Goal: Task Accomplishment & Management: Manage account settings

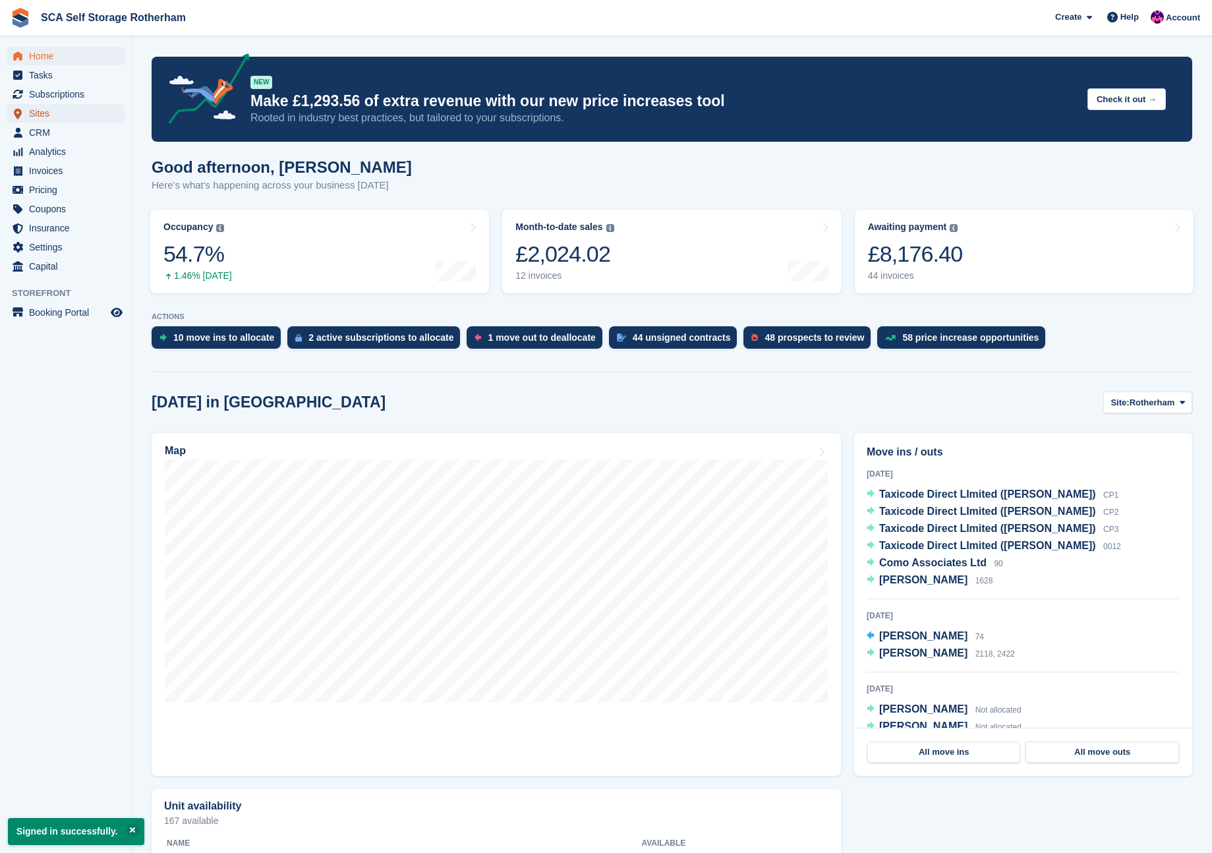
click at [55, 113] on span "Sites" at bounding box center [68, 113] width 79 height 18
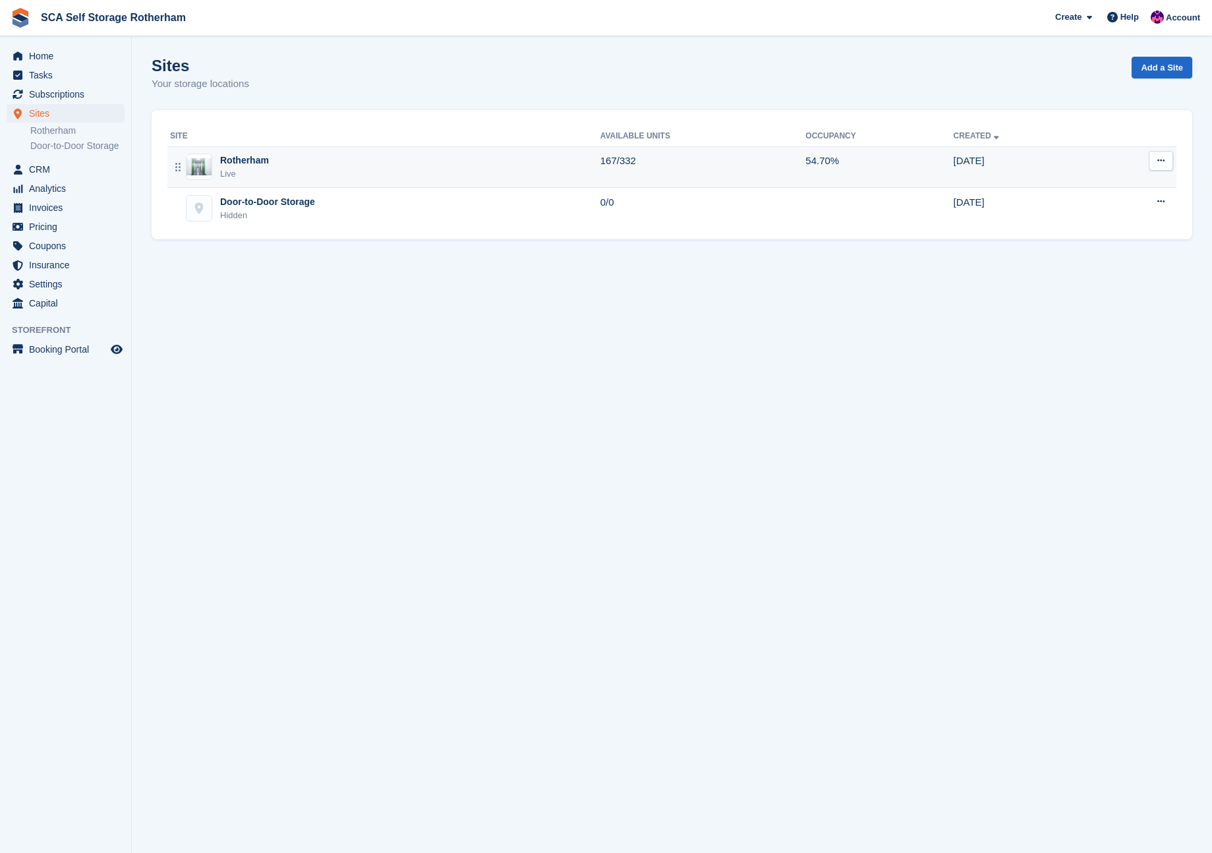
click at [297, 163] on div "Rotherham Live" at bounding box center [385, 167] width 430 height 27
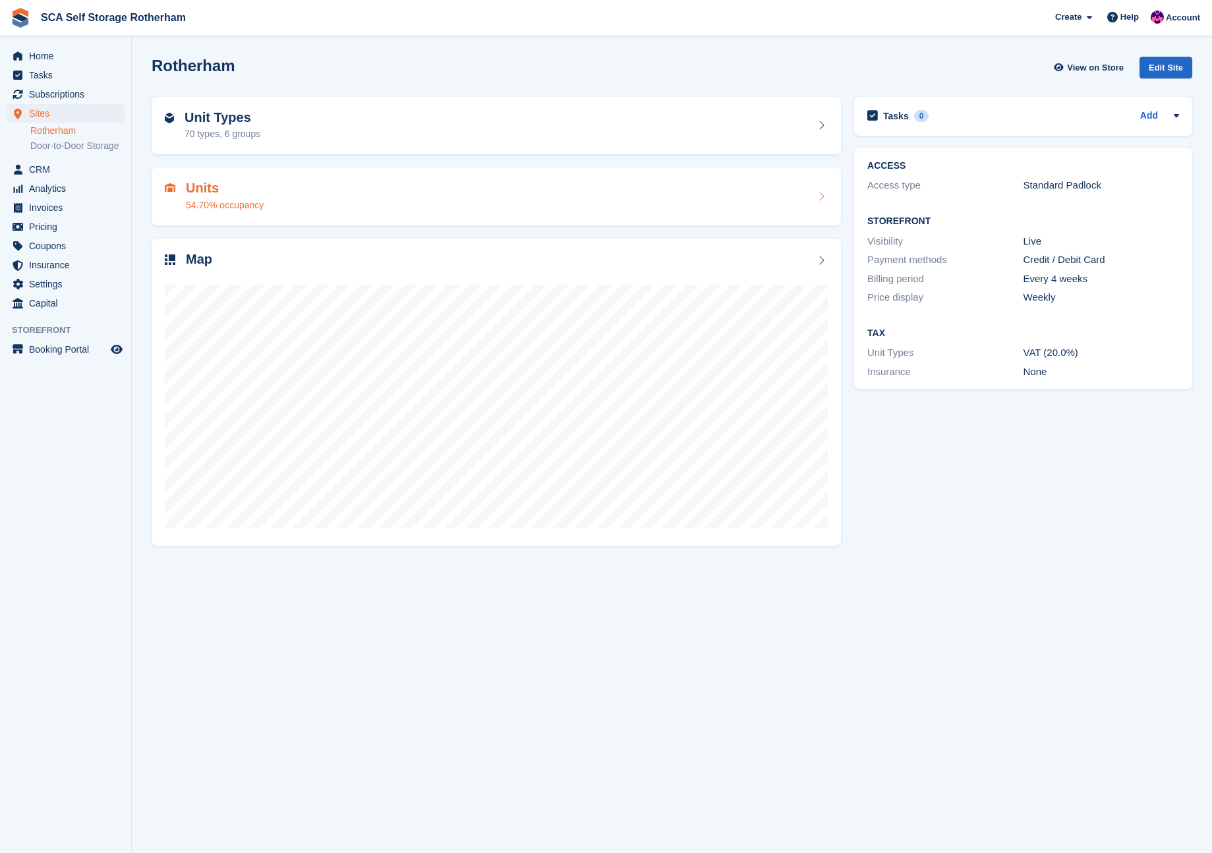
click at [312, 194] on div "Units 54.70% occupancy" at bounding box center [496, 197] width 663 height 32
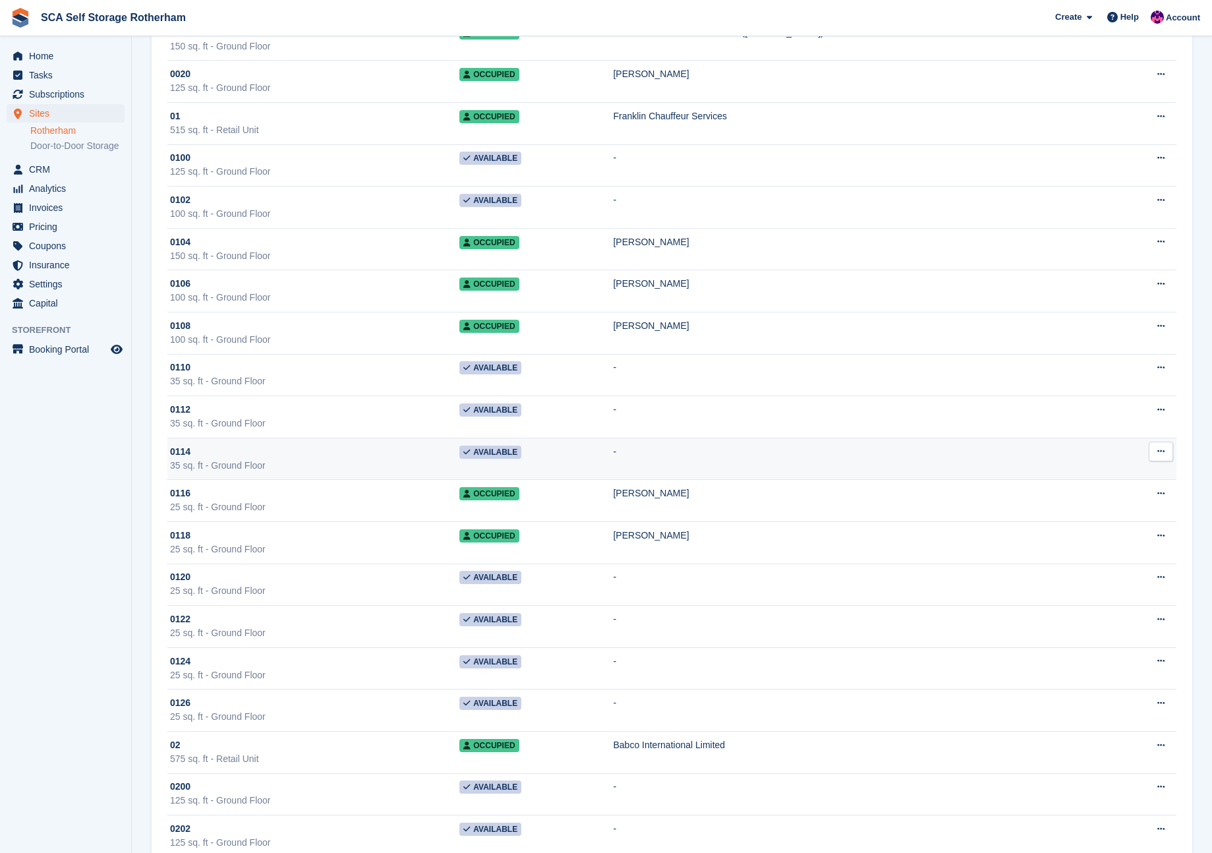
scroll to position [537, 0]
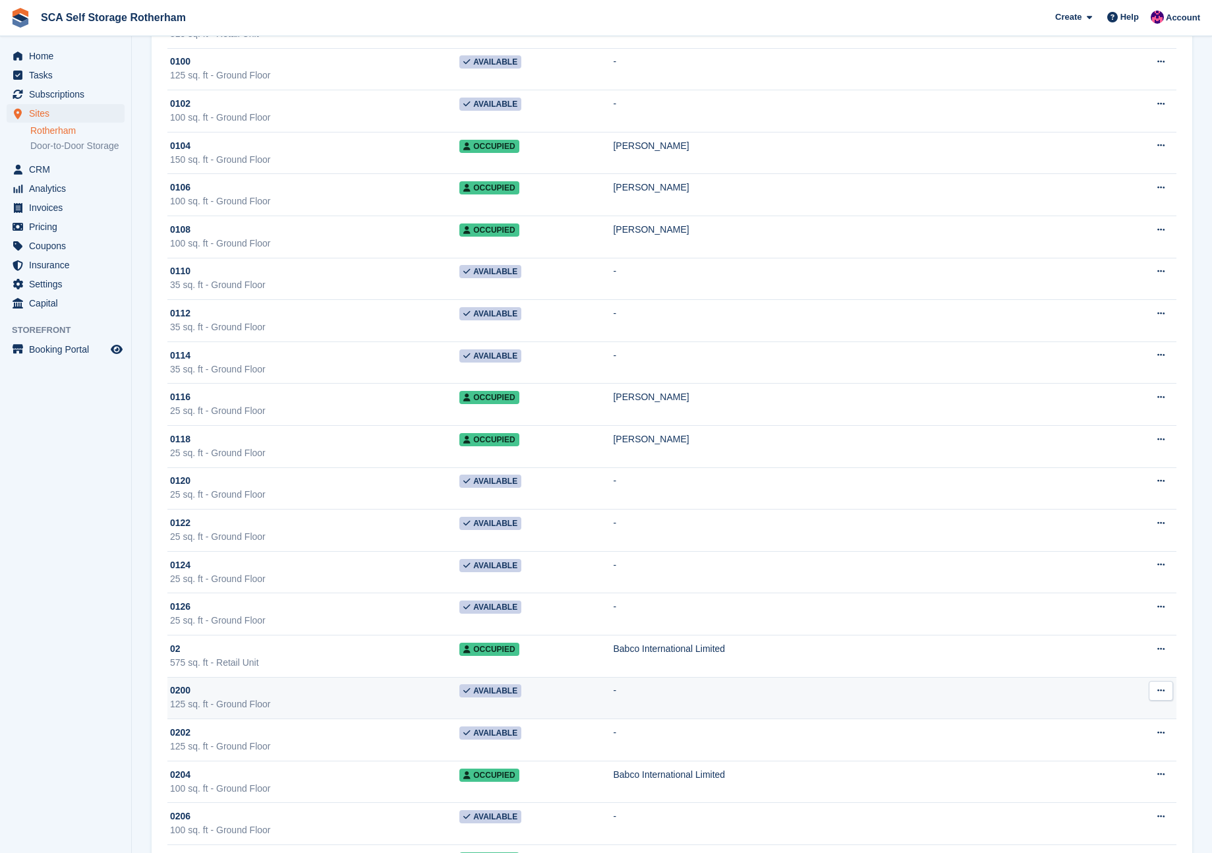
click at [698, 693] on td "-" at bounding box center [865, 698] width 505 height 42
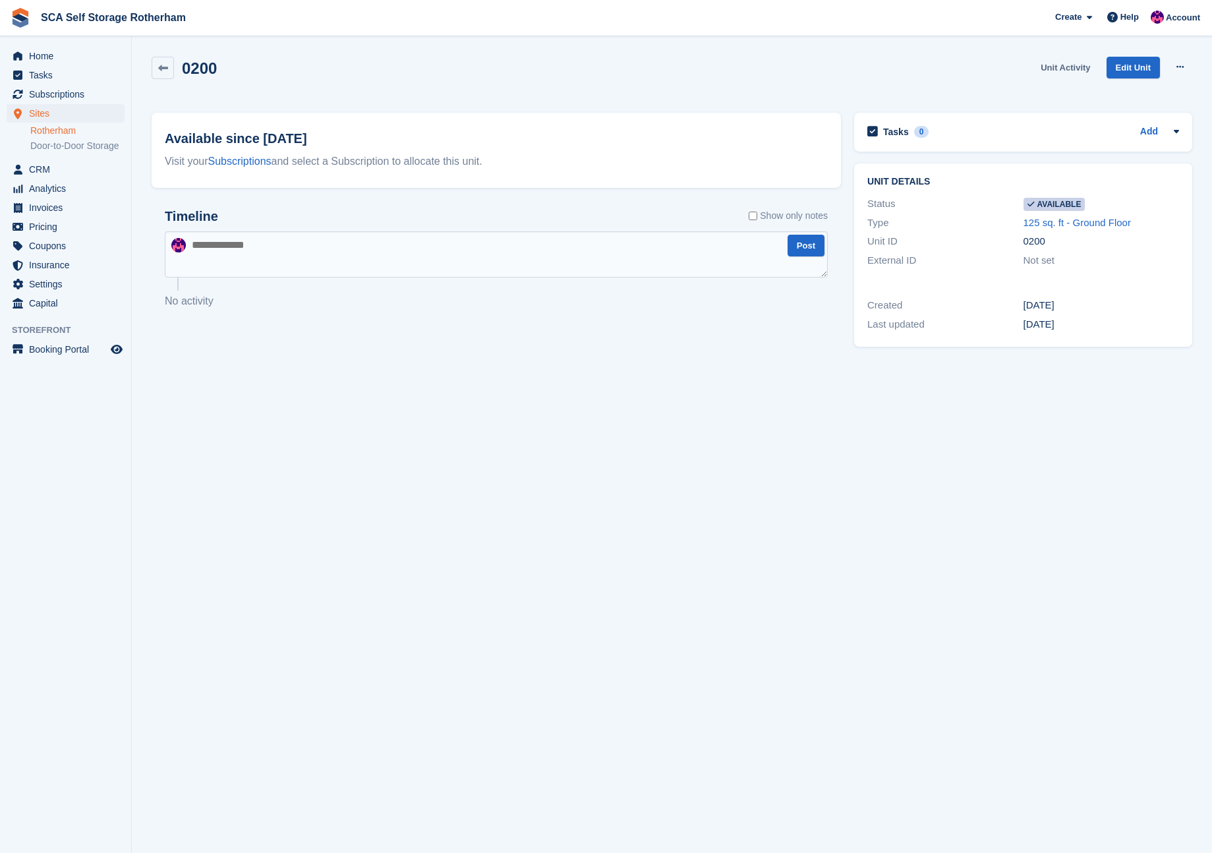
click at [1081, 64] on link "Unit Activity" at bounding box center [1065, 68] width 60 height 22
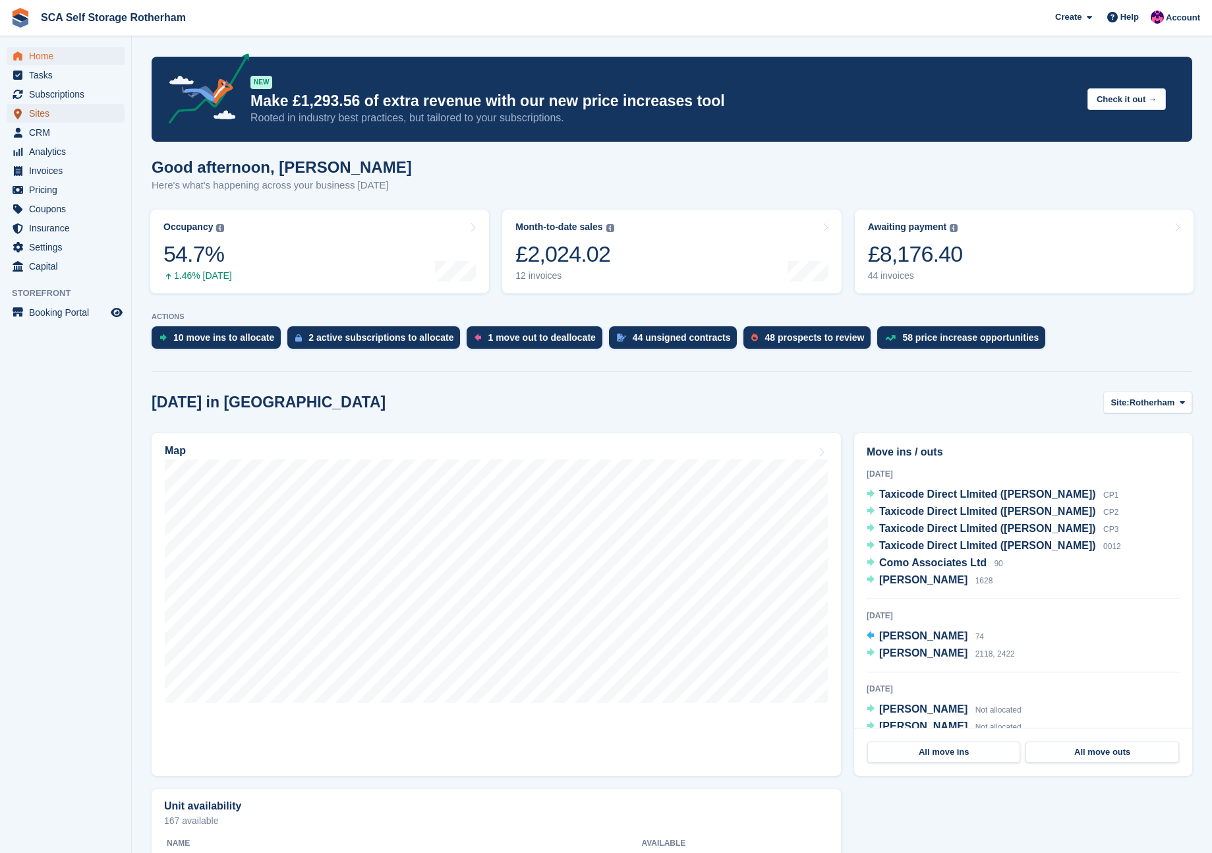
click at [57, 111] on span "Sites" at bounding box center [68, 113] width 79 height 18
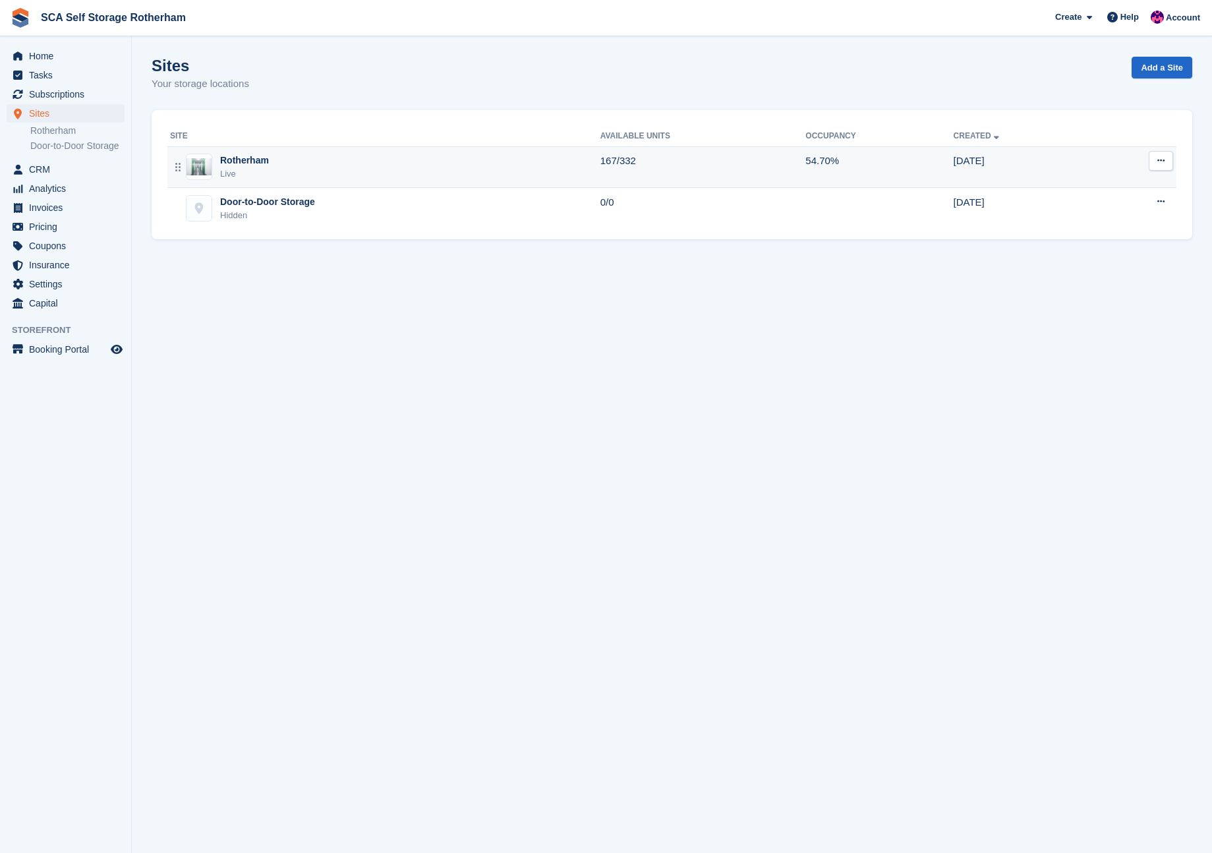
click at [264, 165] on div "Rotherham" at bounding box center [244, 161] width 49 height 14
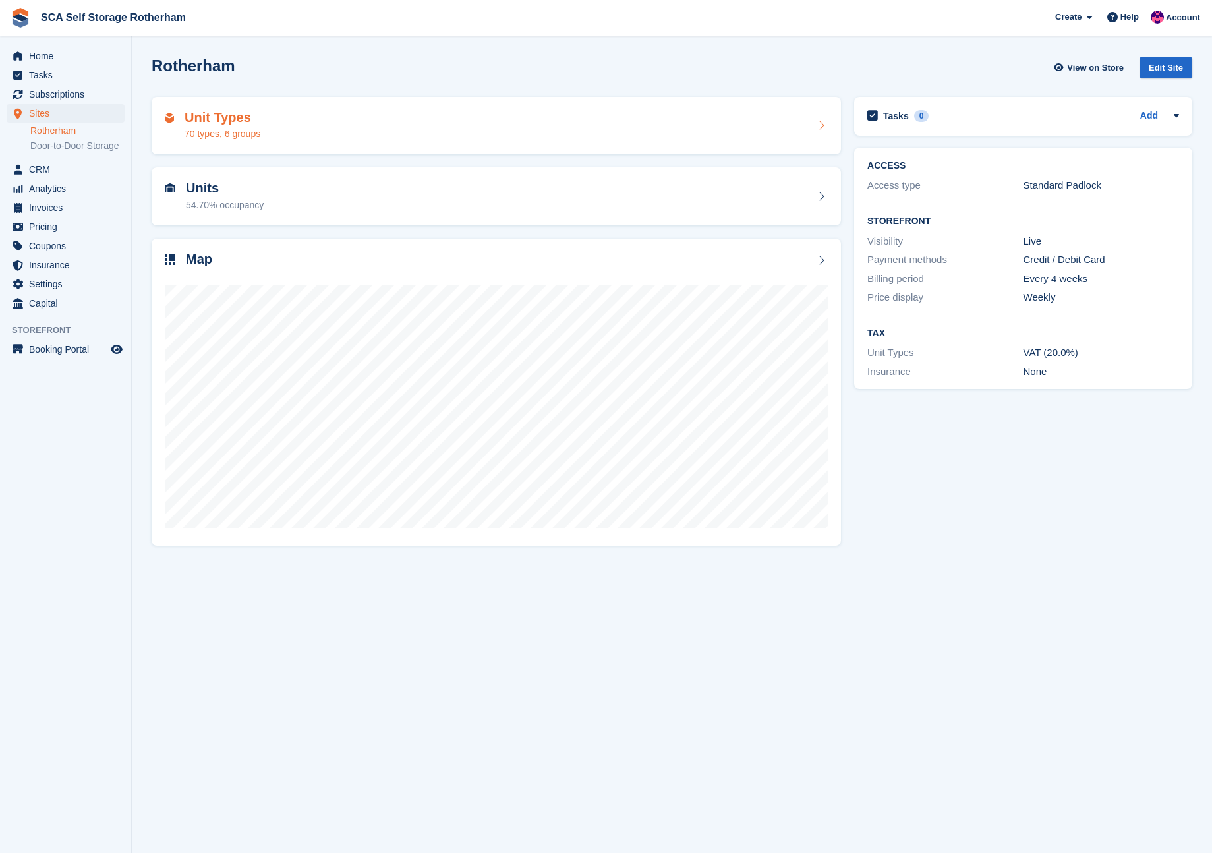
click at [345, 123] on div "Unit Types 70 types, 6 groups" at bounding box center [496, 126] width 663 height 32
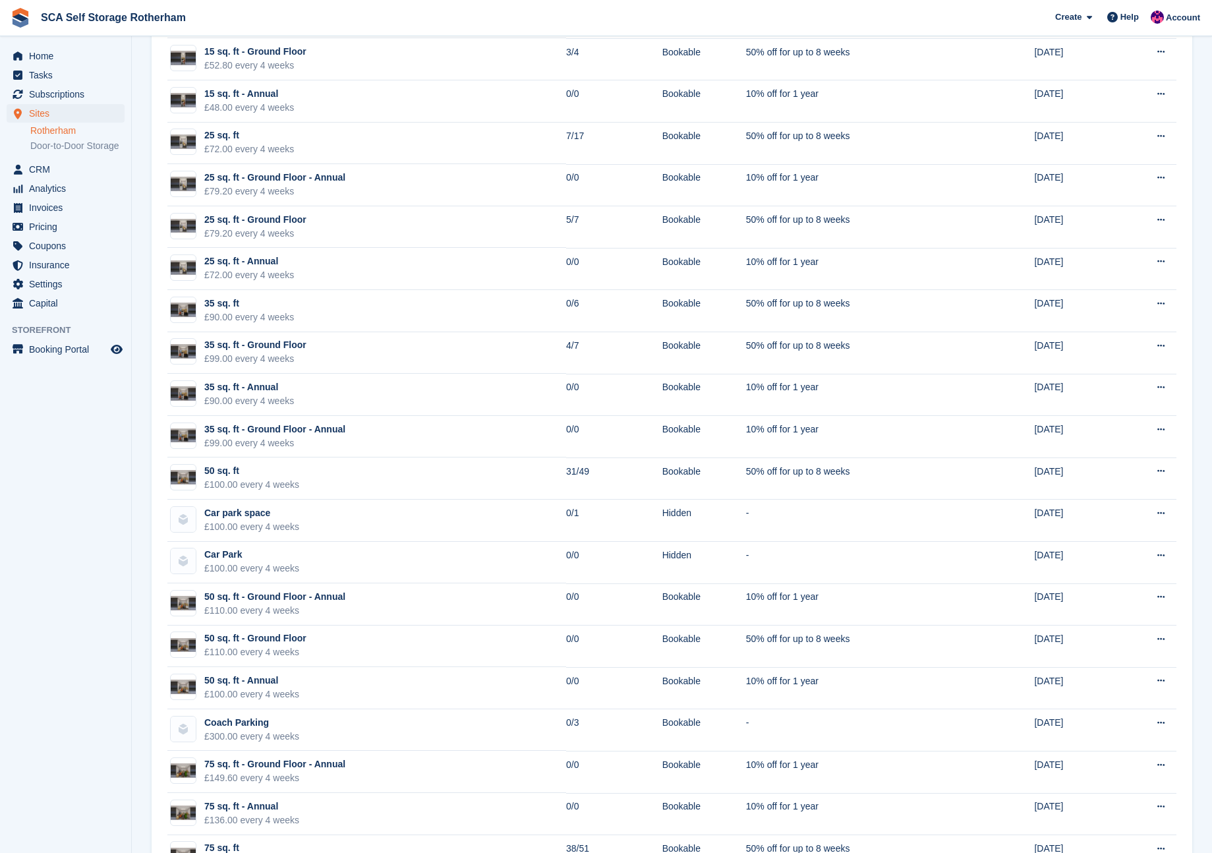
scroll to position [182, 0]
click at [62, 132] on link "Rotherham" at bounding box center [77, 131] width 94 height 13
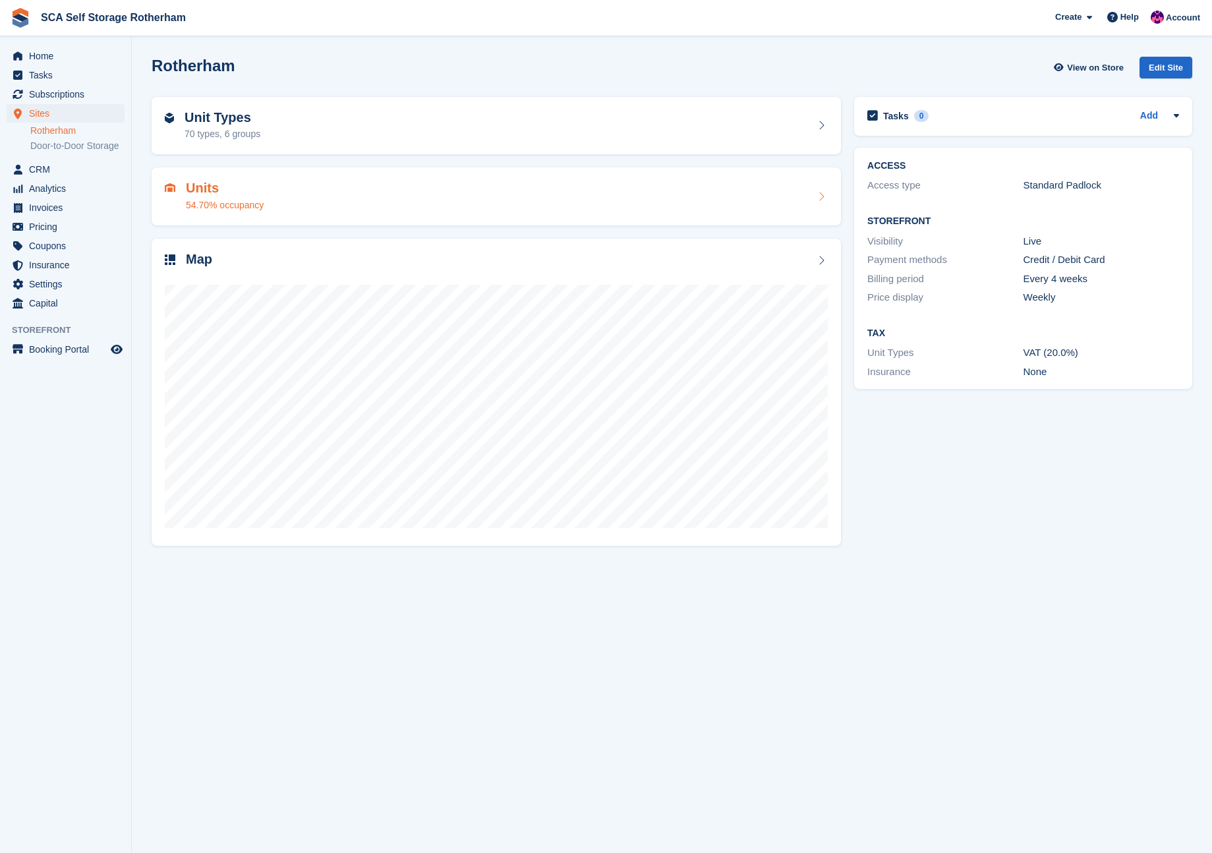
click at [431, 204] on div "Units 54.70% occupancy" at bounding box center [496, 197] width 663 height 32
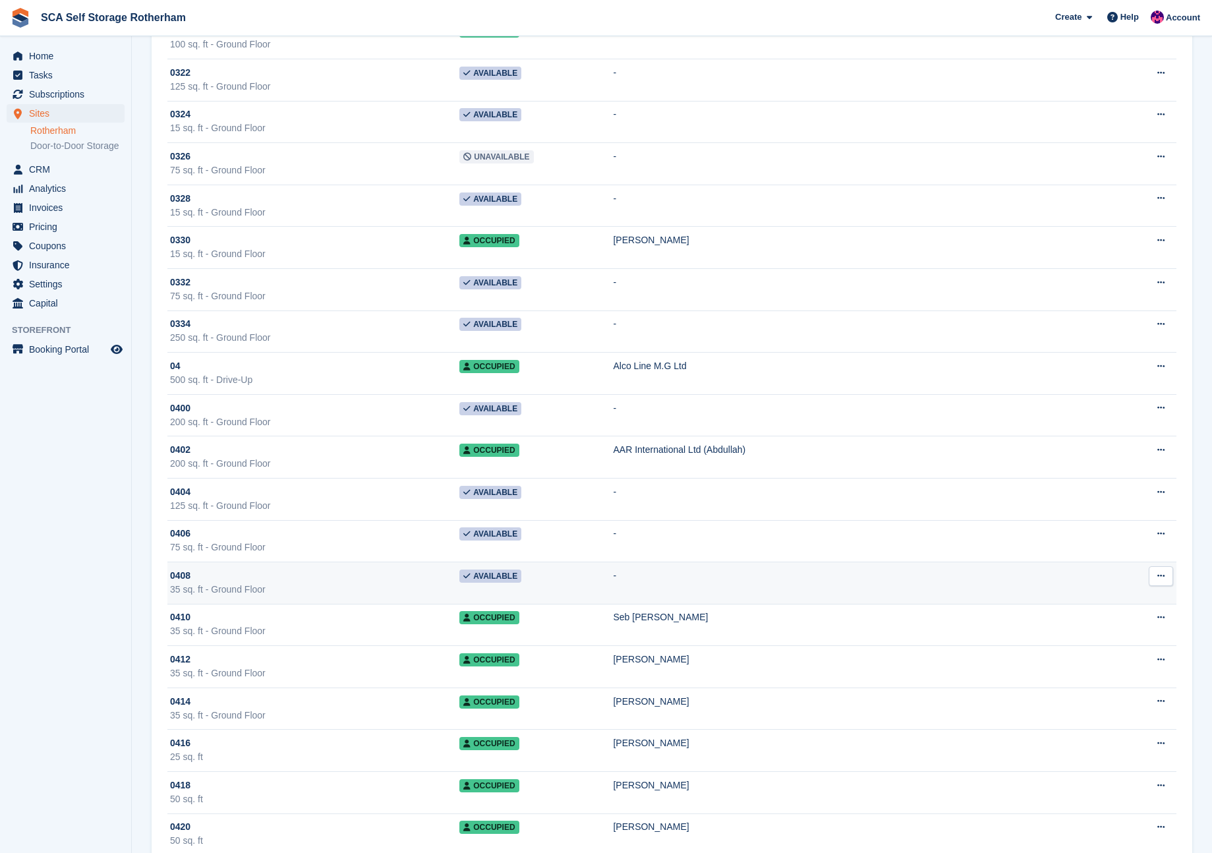
scroll to position [2558, 0]
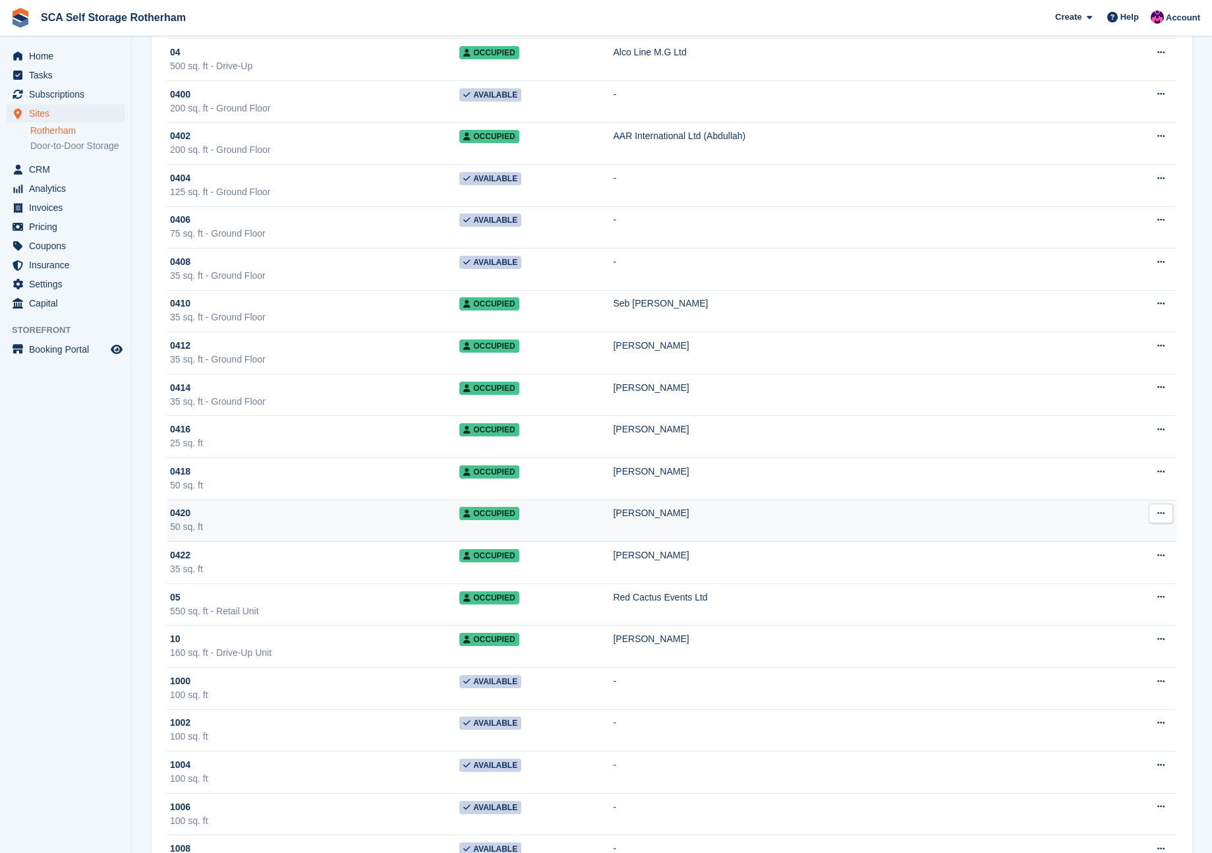
click at [687, 532] on td "Adrian Persan" at bounding box center [865, 520] width 505 height 42
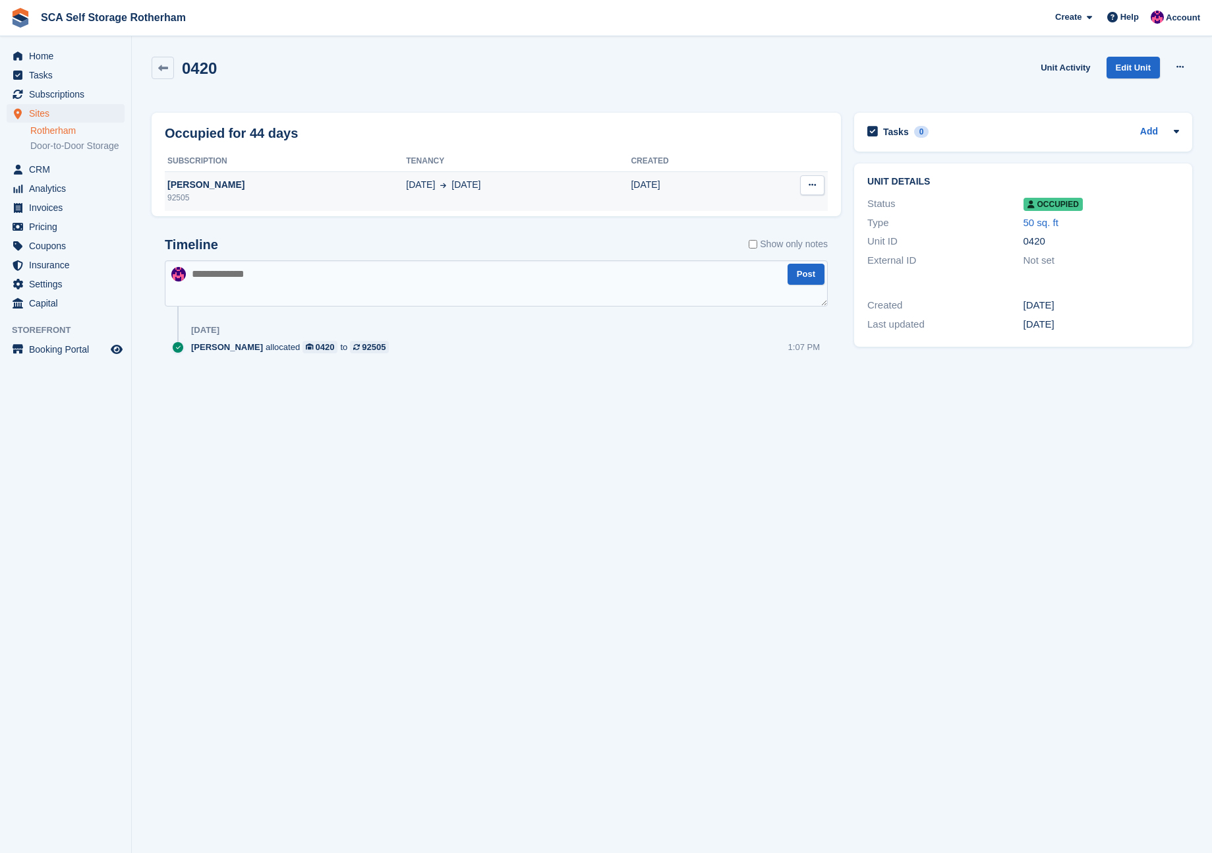
click at [484, 179] on div "19 Jul 14 Sep" at bounding box center [518, 185] width 225 height 14
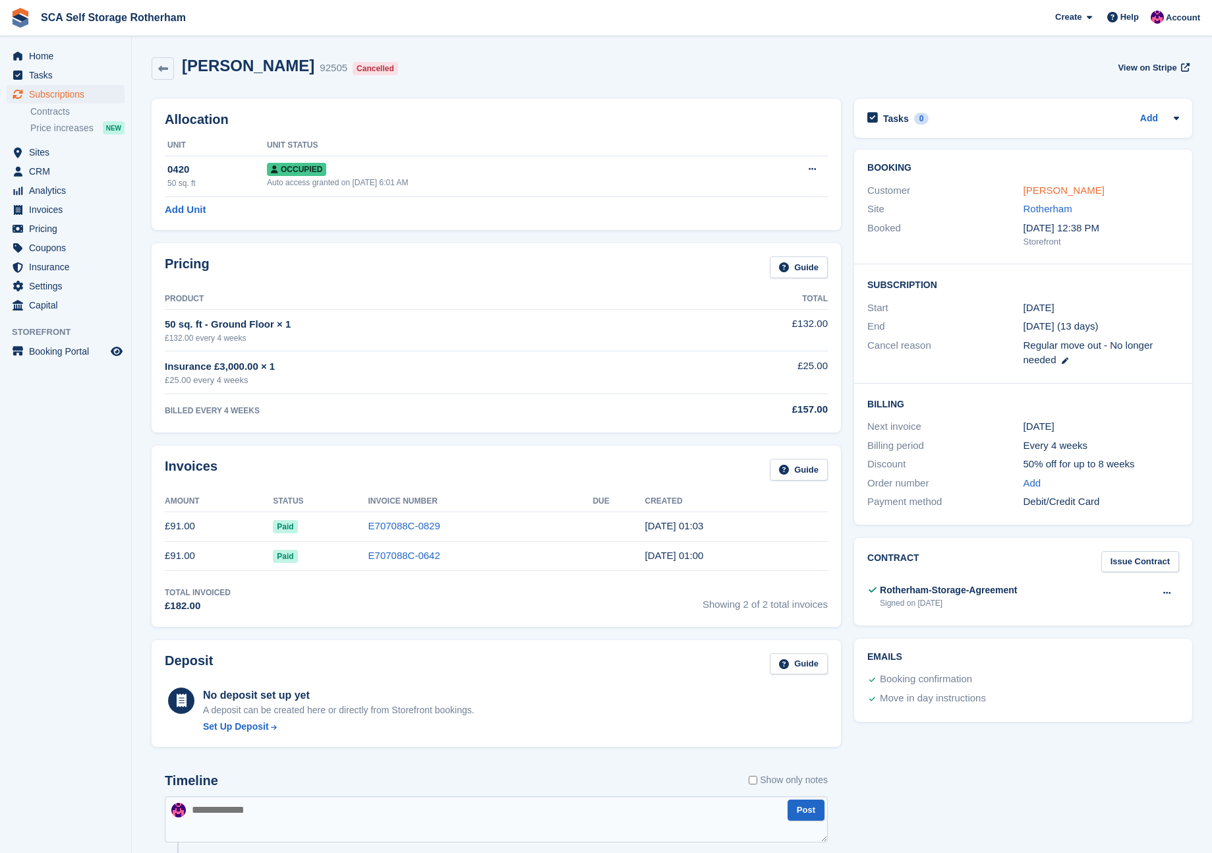
click at [1061, 188] on link "[PERSON_NAME]" at bounding box center [1063, 189] width 81 height 11
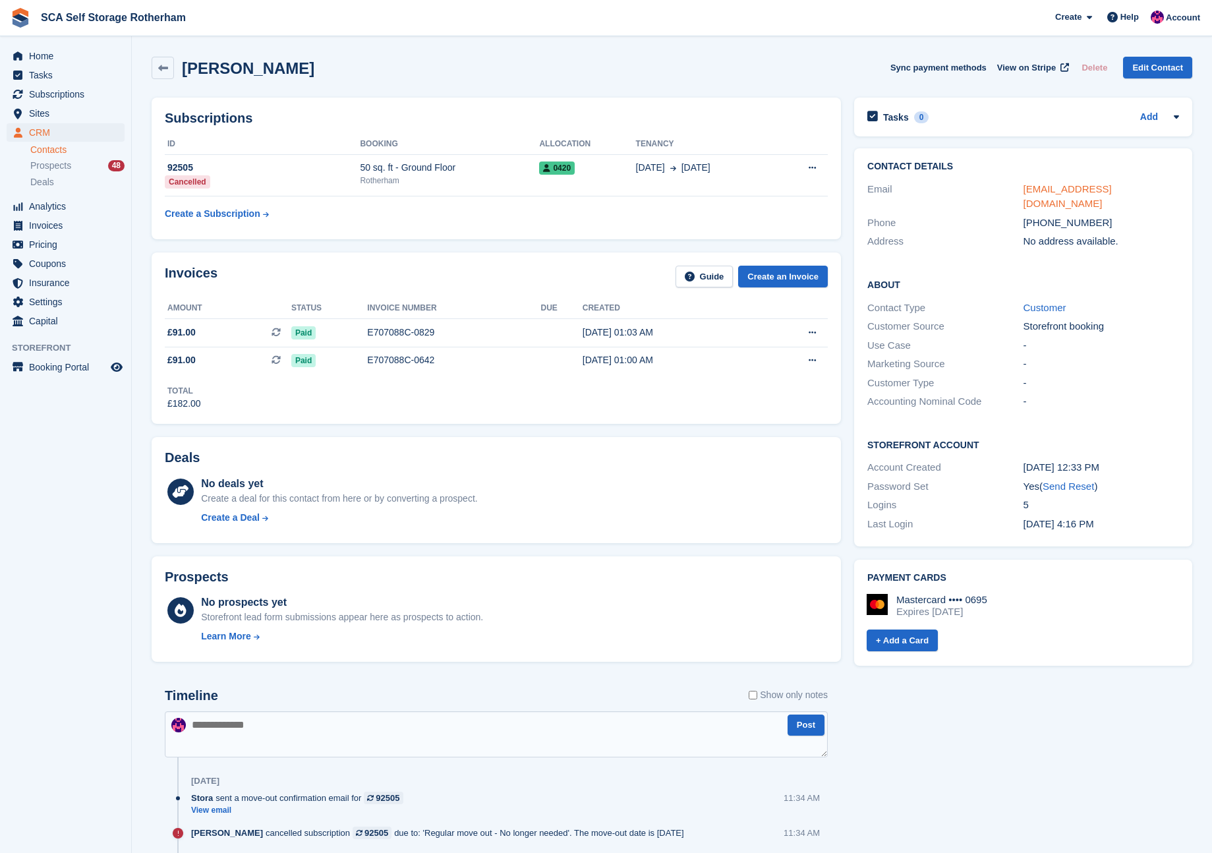
click at [1061, 189] on link "apersan@ymail.com" at bounding box center [1067, 196] width 88 height 26
click at [574, 188] on td "0420" at bounding box center [587, 175] width 96 height 42
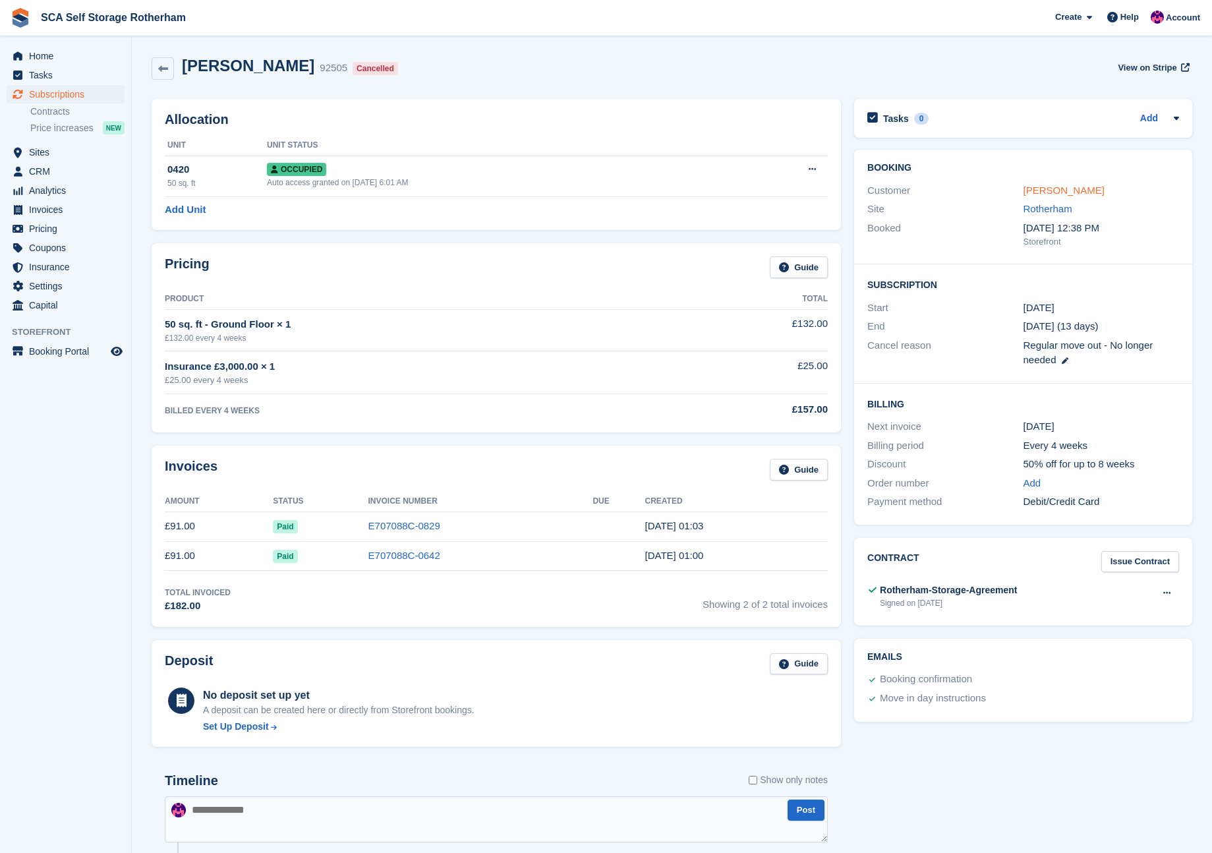
click at [1062, 192] on link "[PERSON_NAME]" at bounding box center [1063, 189] width 81 height 11
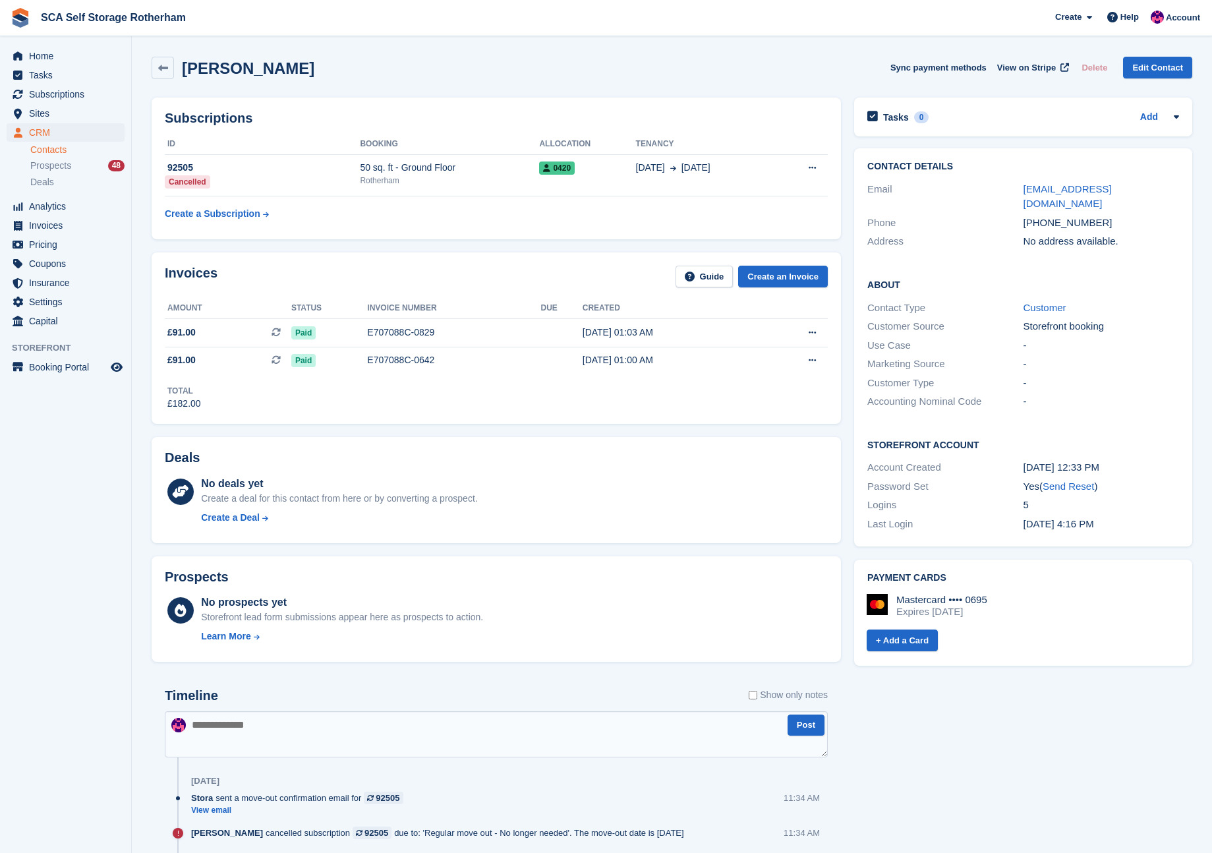
drag, startPoint x: 285, startPoint y: 746, endPoint x: 274, endPoint y: 741, distance: 12.1
click at [284, 745] on textarea at bounding box center [496, 734] width 663 height 46
type textarea "*"
type textarea "**********"
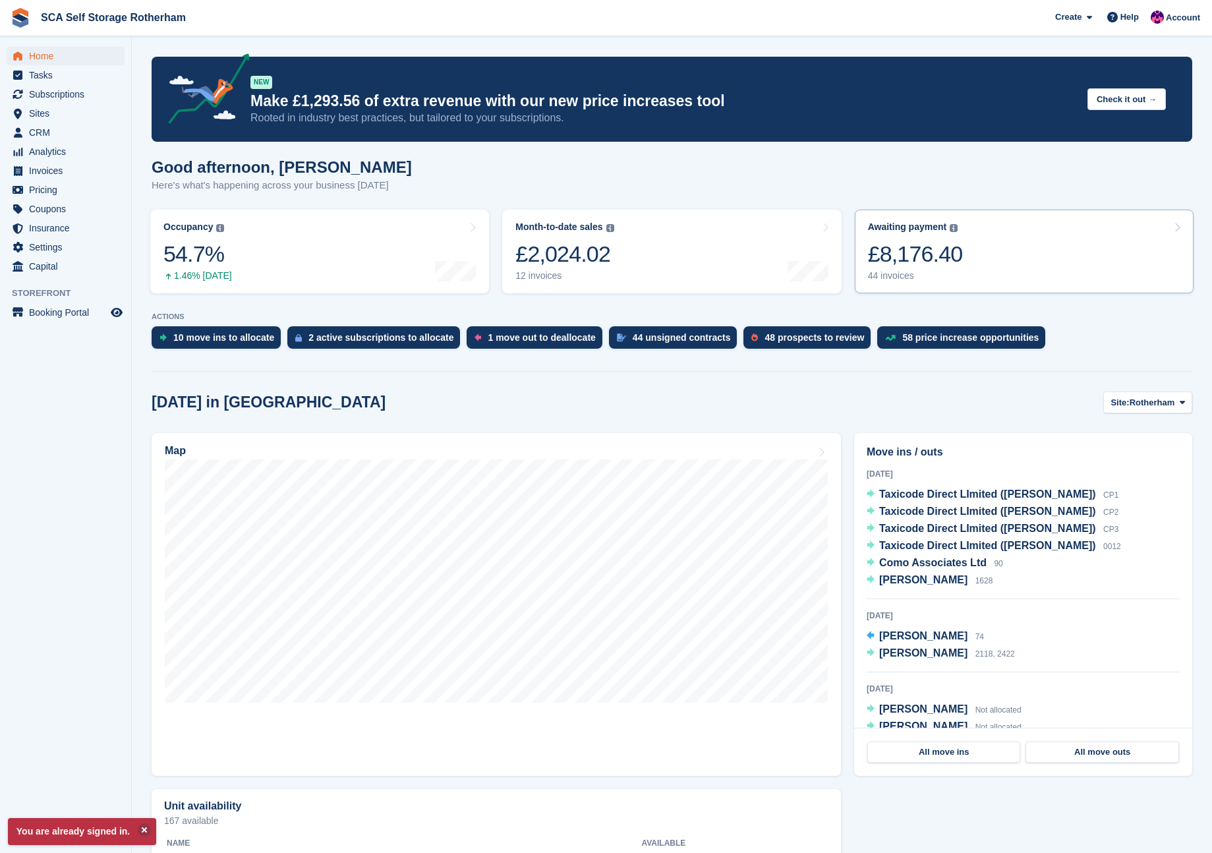
click at [1004, 254] on link "Awaiting payment The total outstanding balance on all open invoices. £8,176.40 …" at bounding box center [1024, 252] width 339 height 84
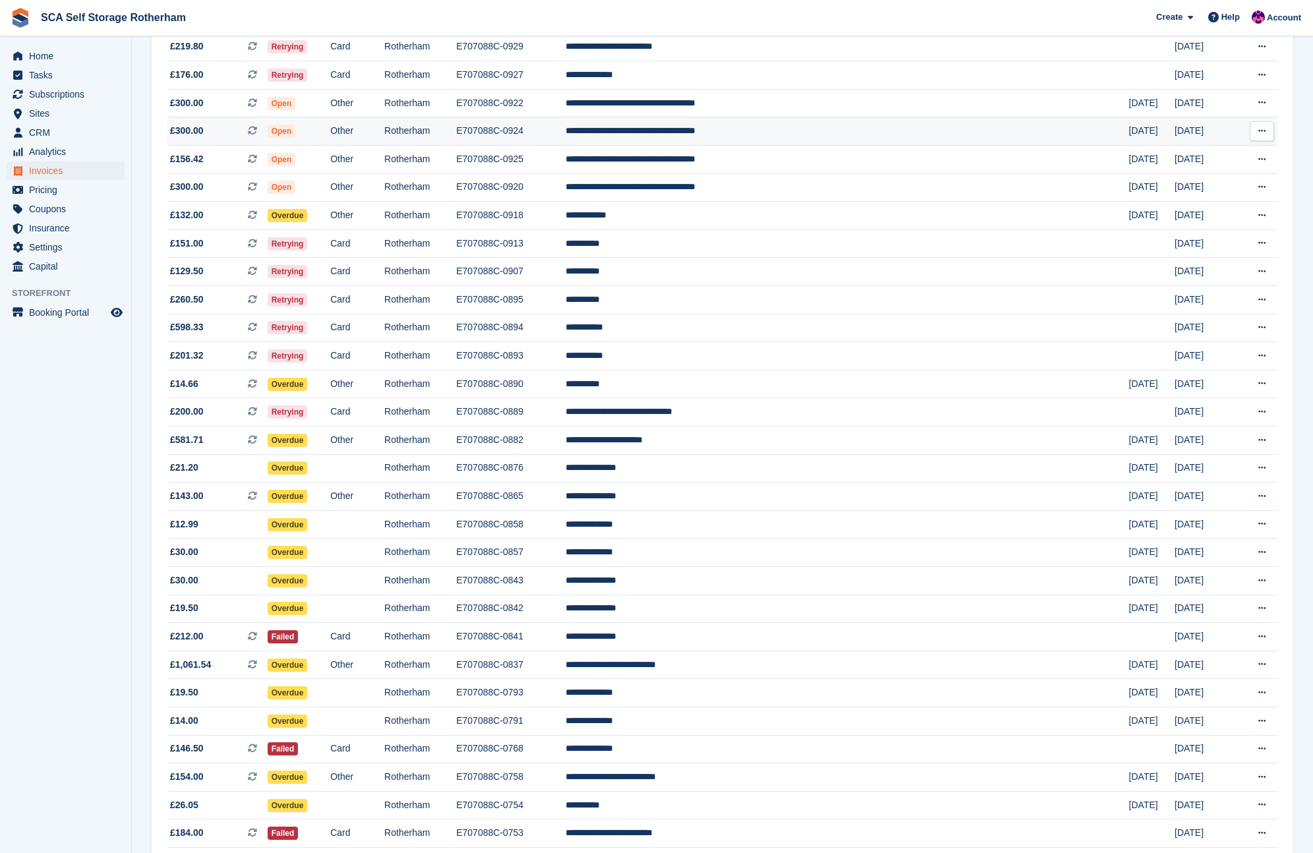
scroll to position [179, 0]
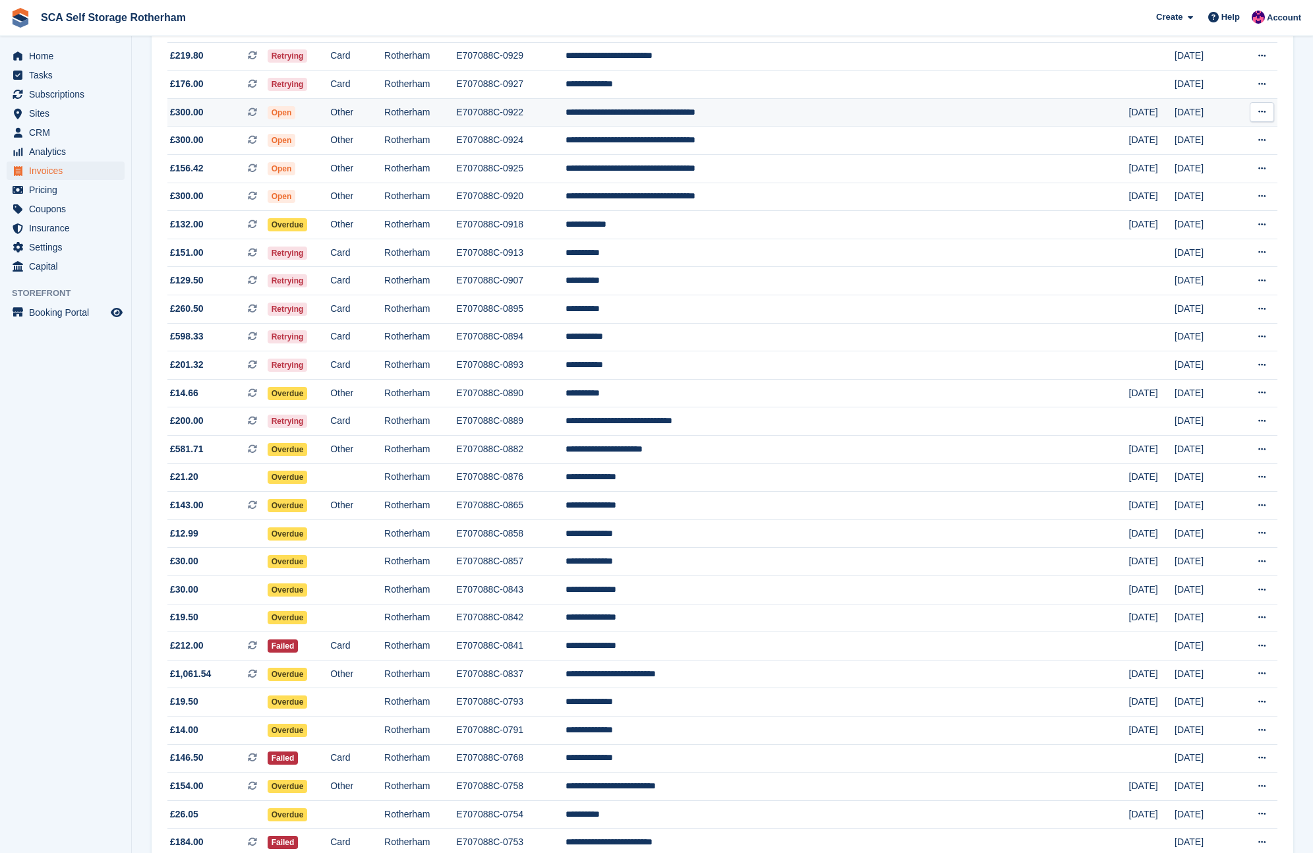
click at [565, 113] on td "E707088C-0922" at bounding box center [510, 112] width 109 height 28
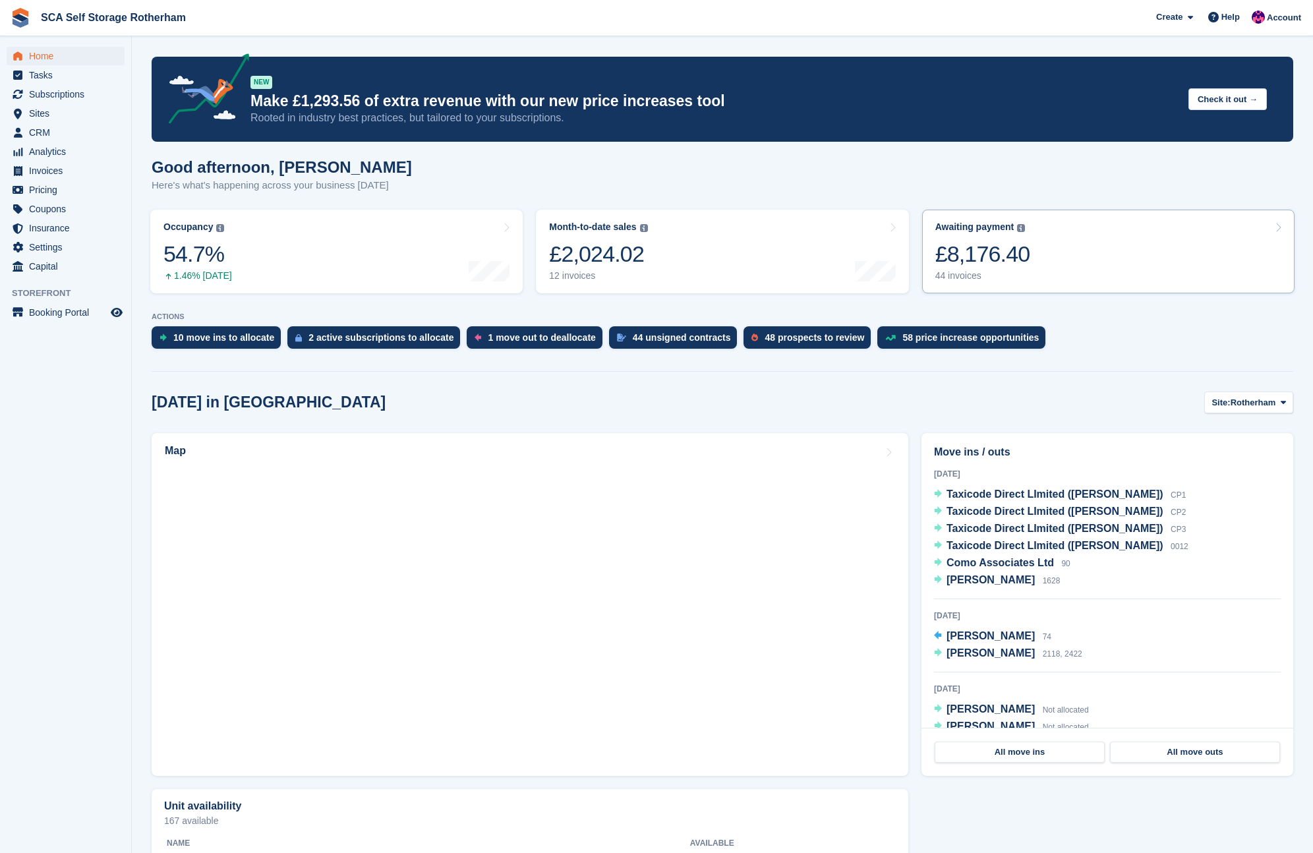
click at [1072, 255] on link "Awaiting payment The total outstanding balance on all open invoices. £8,176.40 …" at bounding box center [1108, 252] width 372 height 84
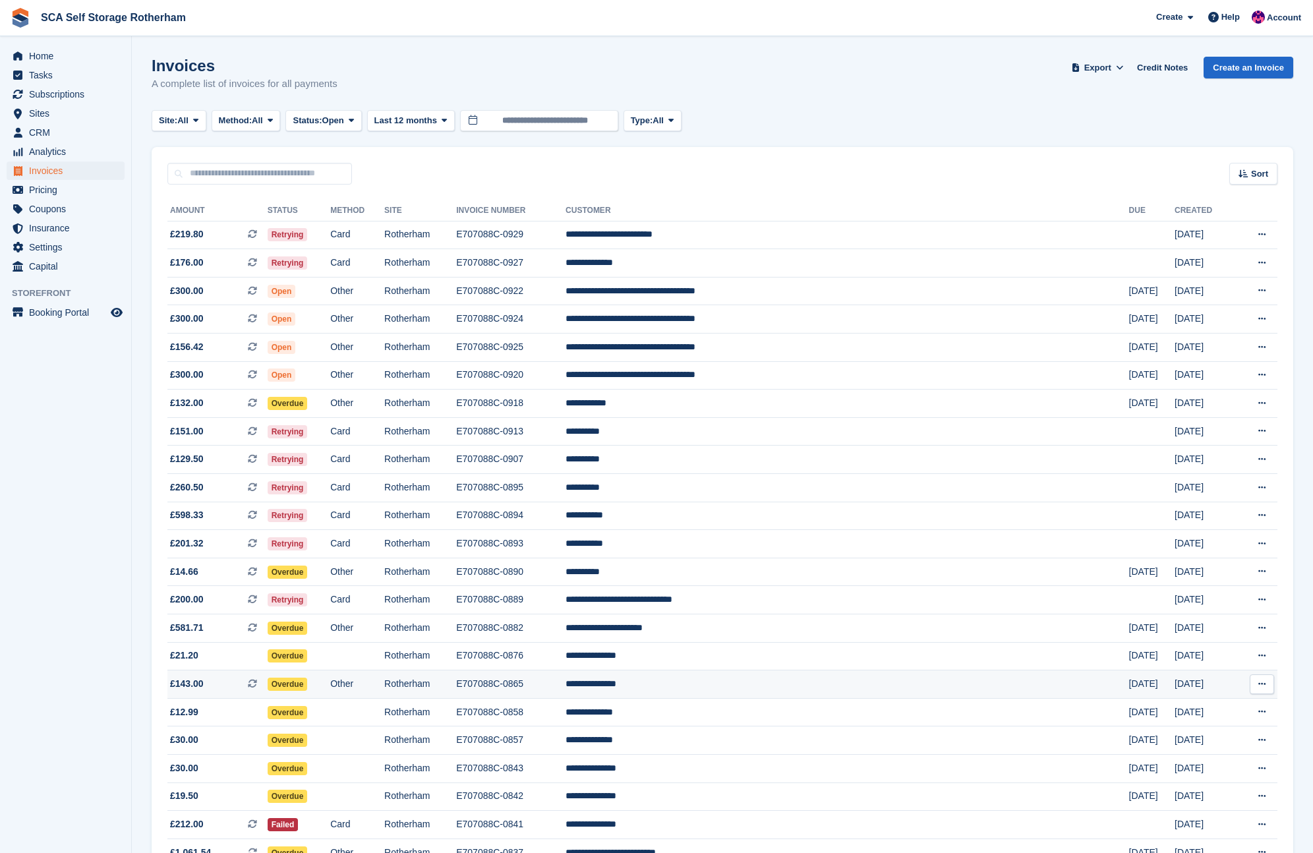
click at [834, 687] on td "**********" at bounding box center [846, 684] width 563 height 28
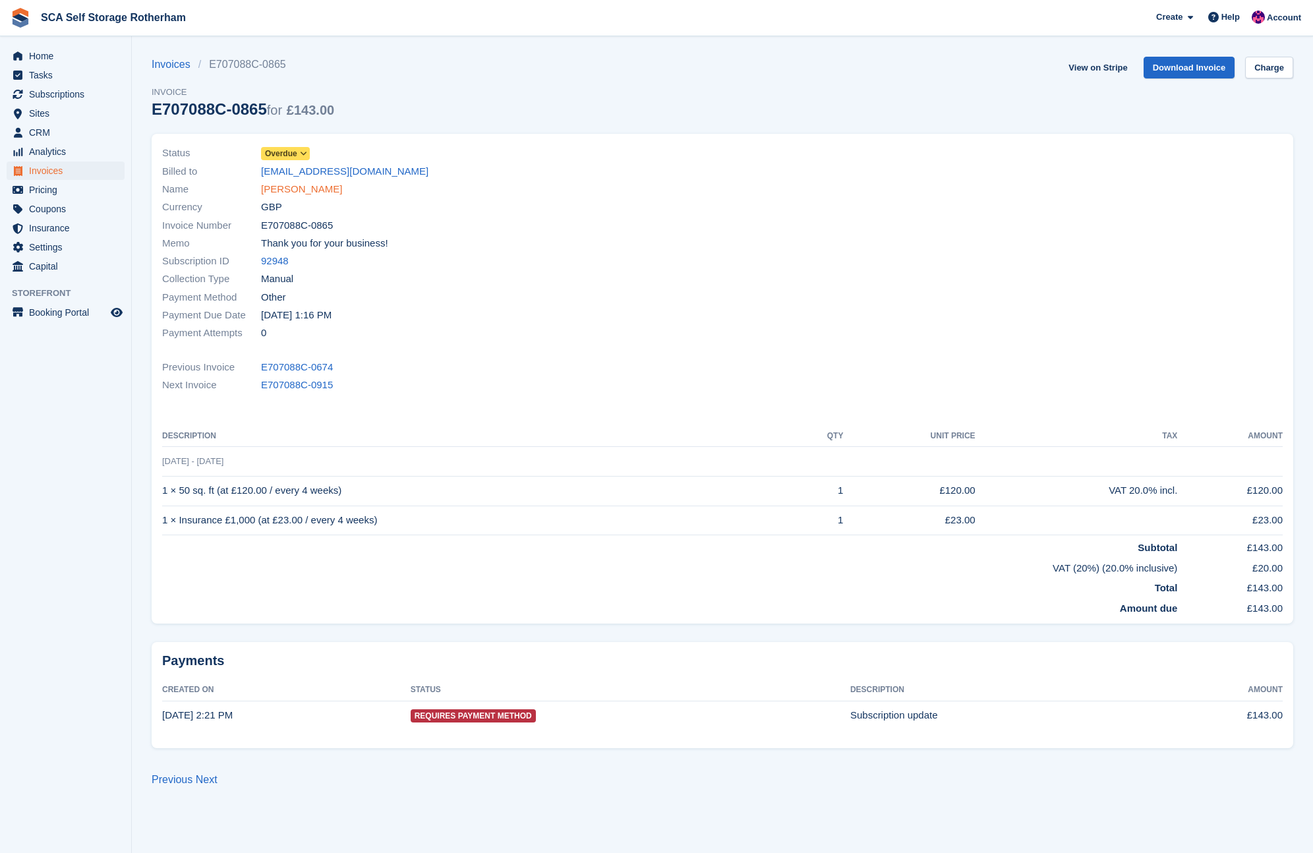
click at [297, 192] on link "Nicholas Porter" at bounding box center [301, 189] width 81 height 15
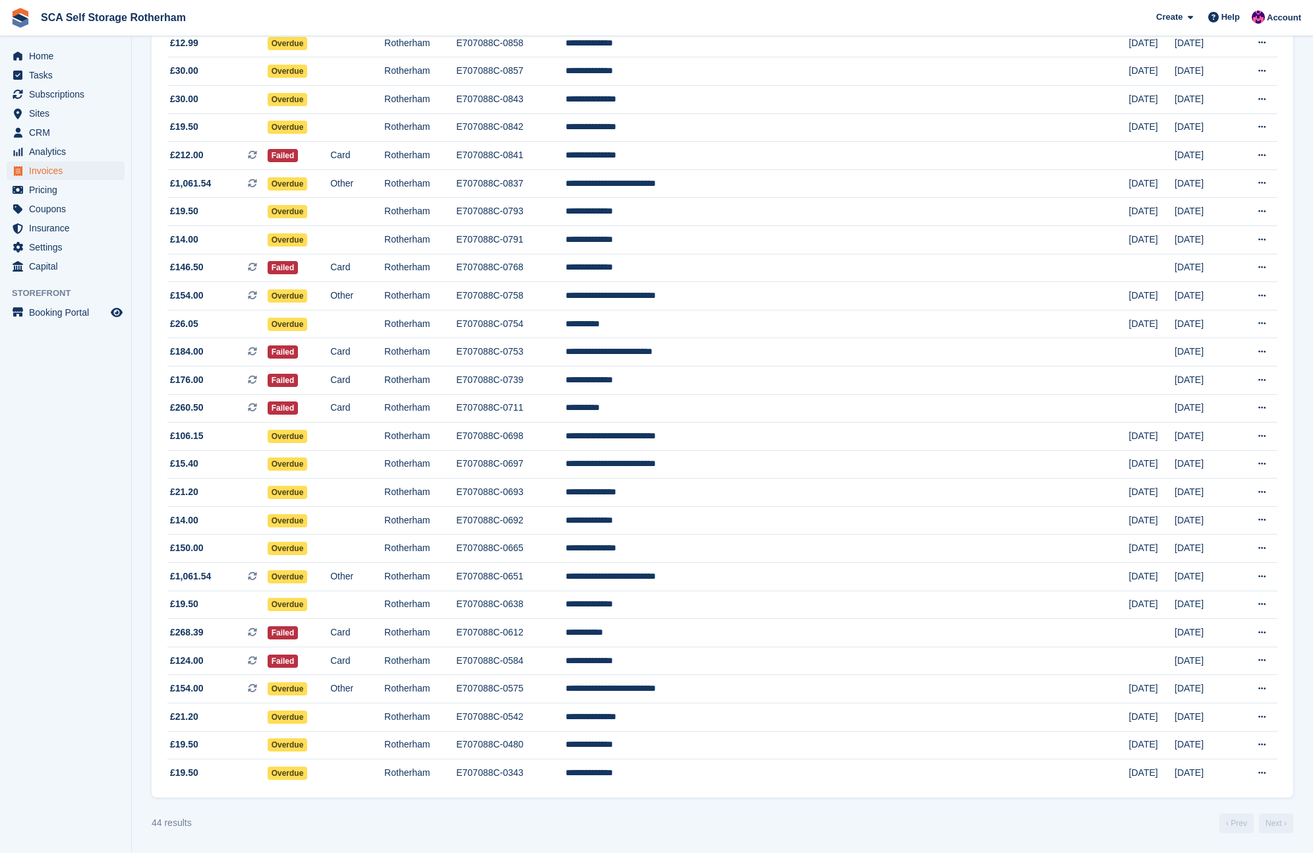
scroll to position [698, 0]
click at [801, 776] on td "**********" at bounding box center [846, 773] width 563 height 28
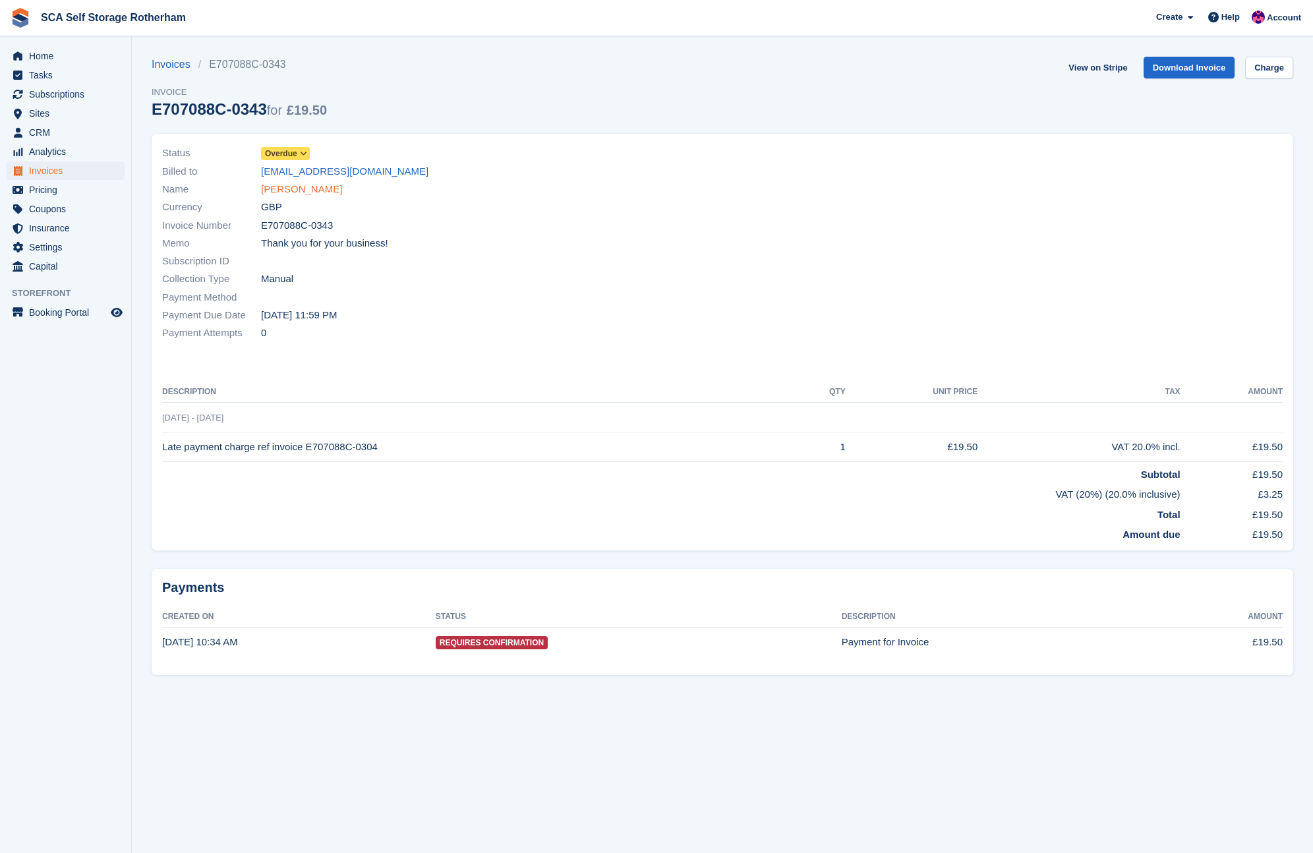
click at [308, 190] on link "Jordan Shelton" at bounding box center [301, 189] width 81 height 15
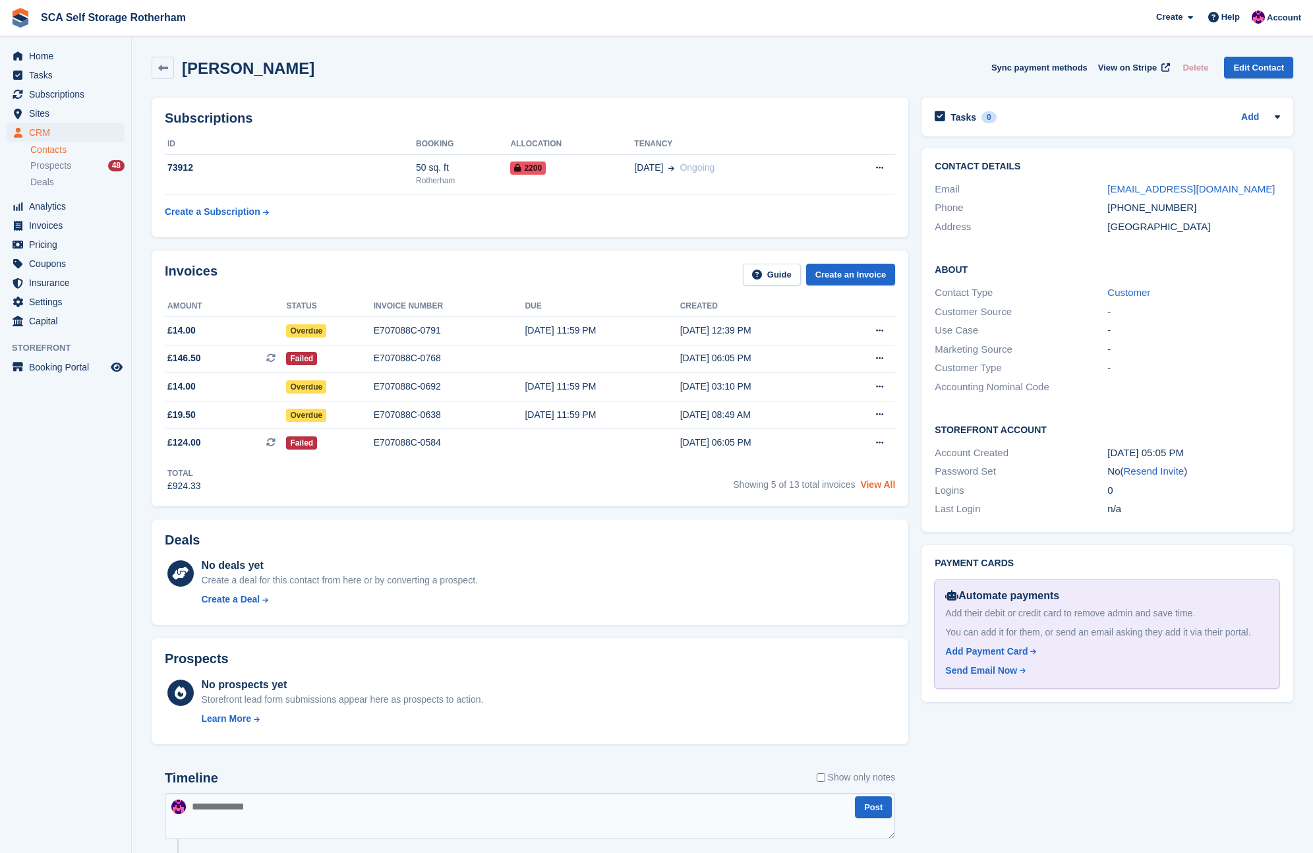
click at [861, 486] on link "View All" at bounding box center [877, 484] width 35 height 11
click at [869, 488] on link "View All" at bounding box center [877, 484] width 35 height 11
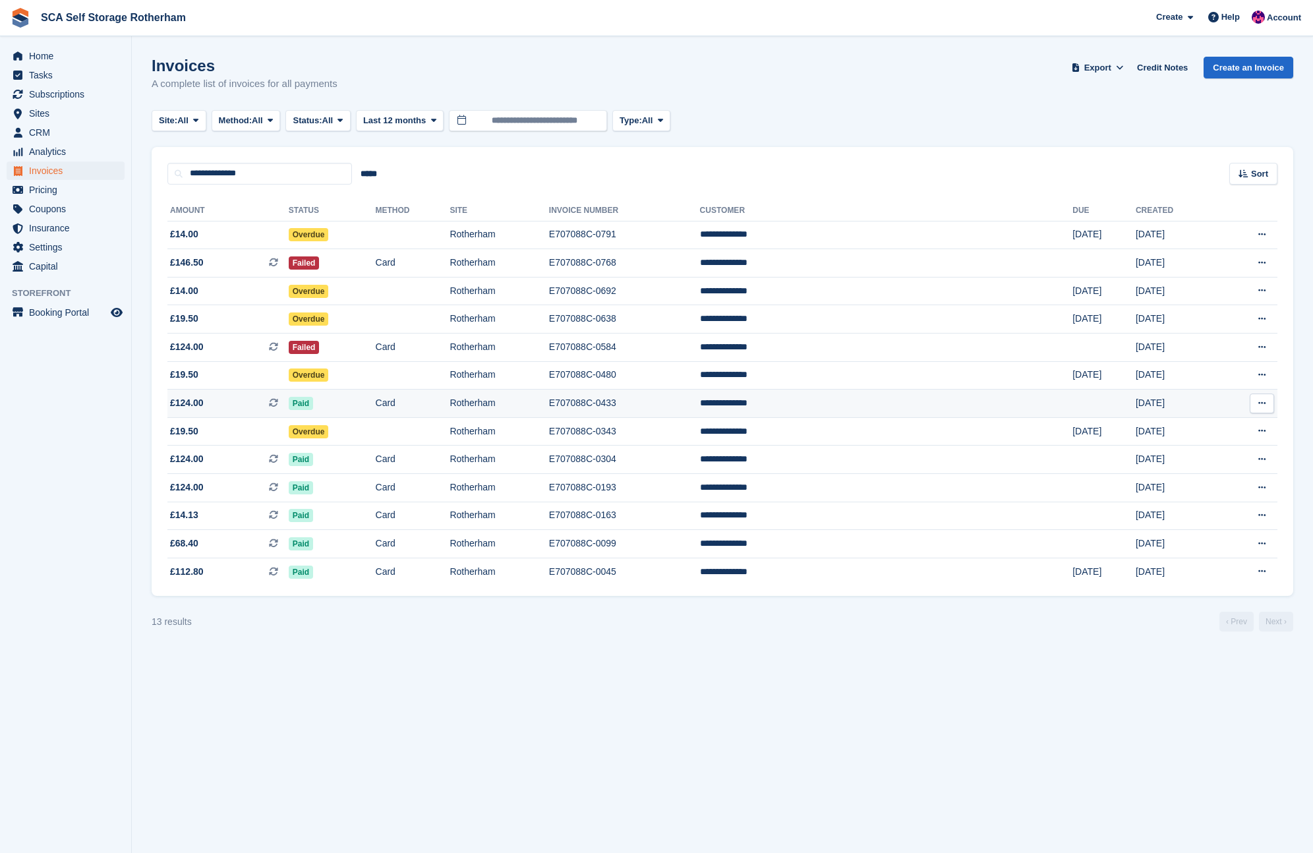
click at [1260, 407] on icon at bounding box center [1261, 403] width 7 height 9
click at [1201, 448] on p "View on Stripe" at bounding box center [1210, 448] width 115 height 21
click at [1200, 451] on p "View on Stripe" at bounding box center [1210, 448] width 115 height 21
click at [700, 226] on td "E707088C-0791" at bounding box center [624, 235] width 151 height 28
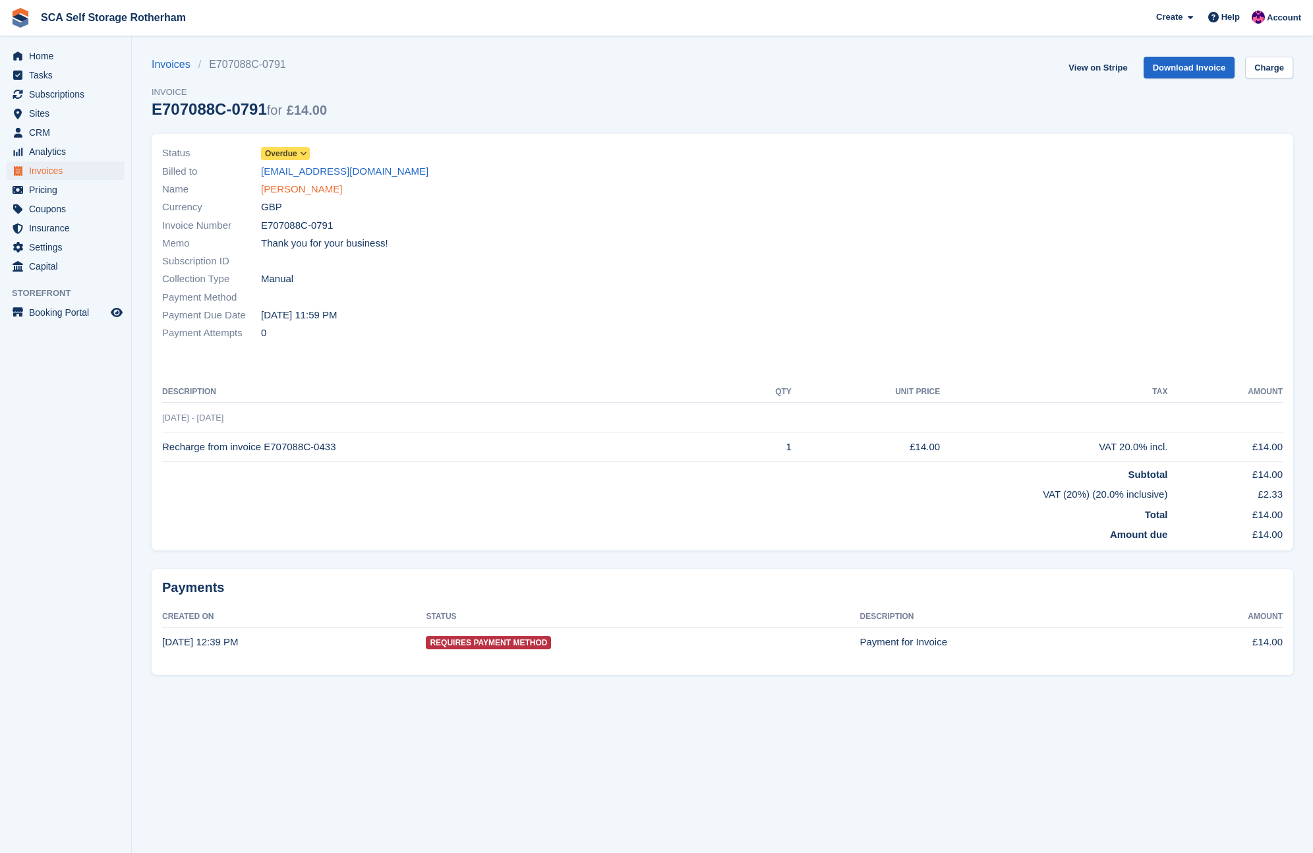
click at [303, 192] on link "[PERSON_NAME]" at bounding box center [301, 189] width 81 height 15
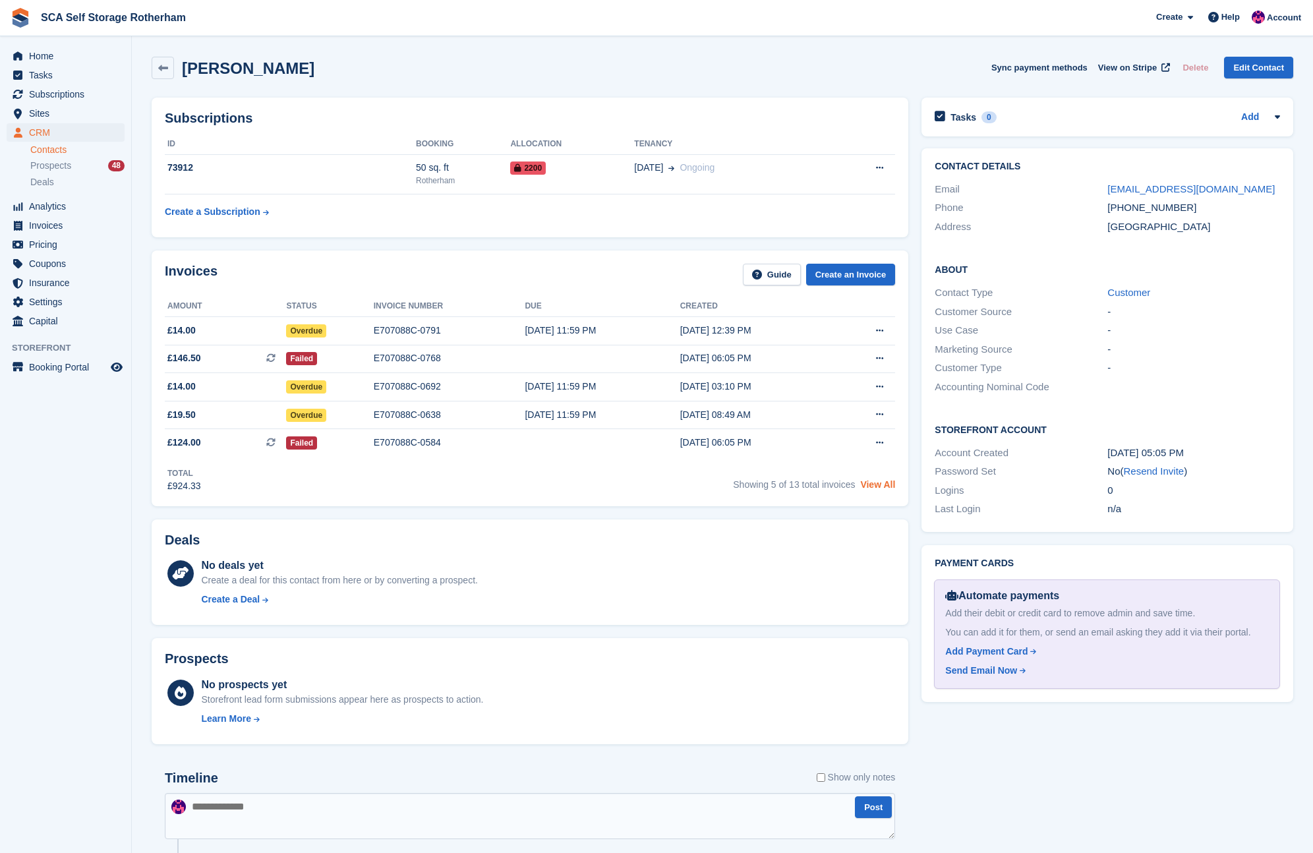
click at [884, 484] on link "View All" at bounding box center [877, 484] width 35 height 11
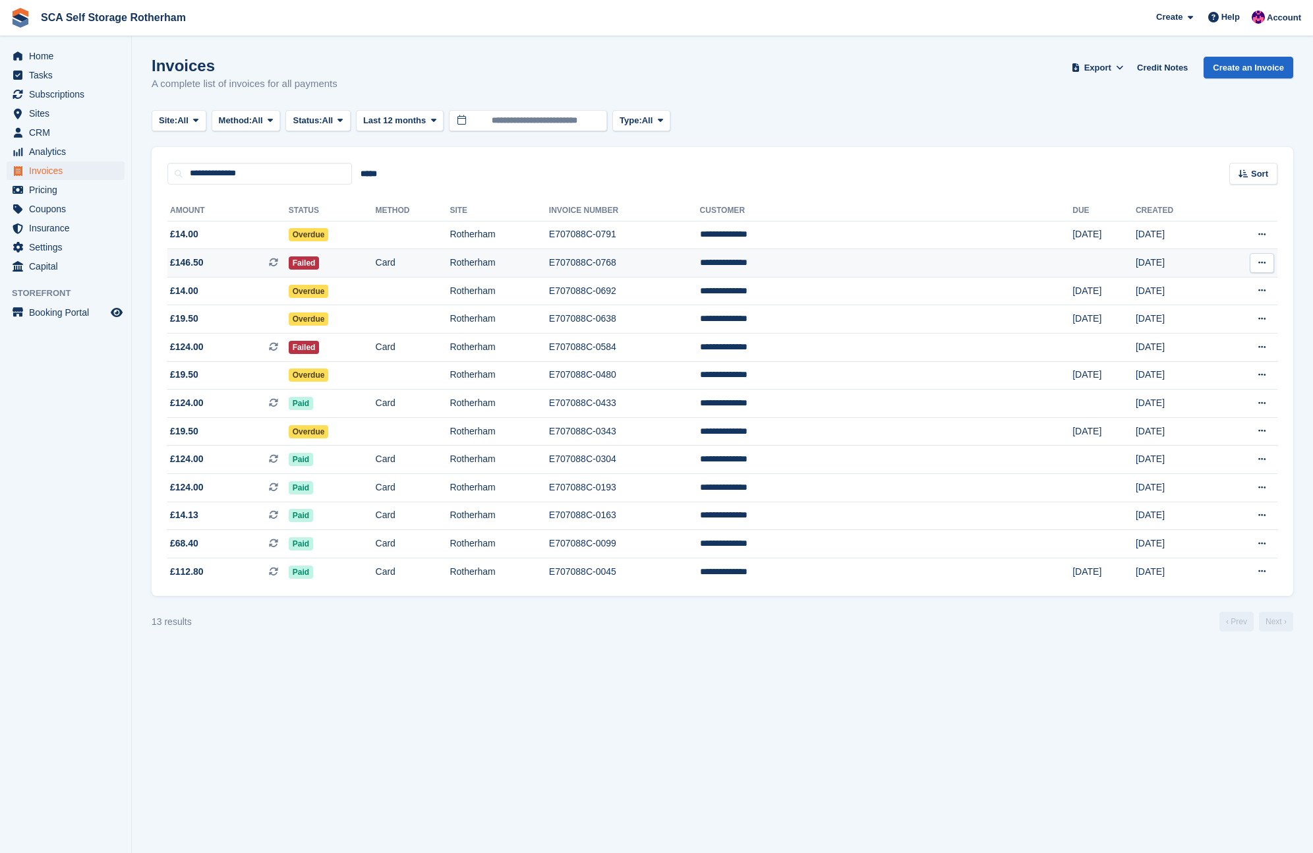
click at [450, 259] on td "Card" at bounding box center [413, 263] width 74 height 28
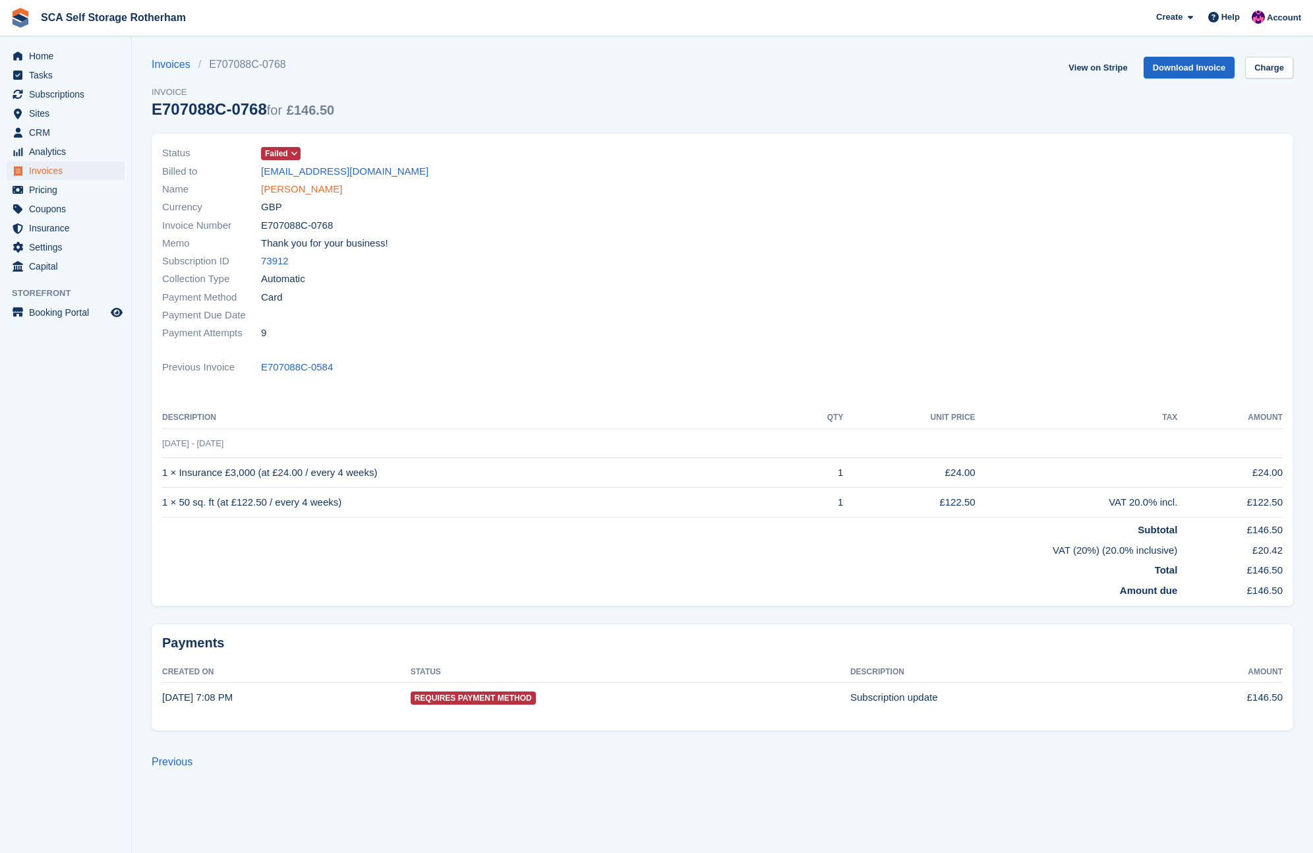
click at [296, 190] on link "[PERSON_NAME]" at bounding box center [301, 189] width 81 height 15
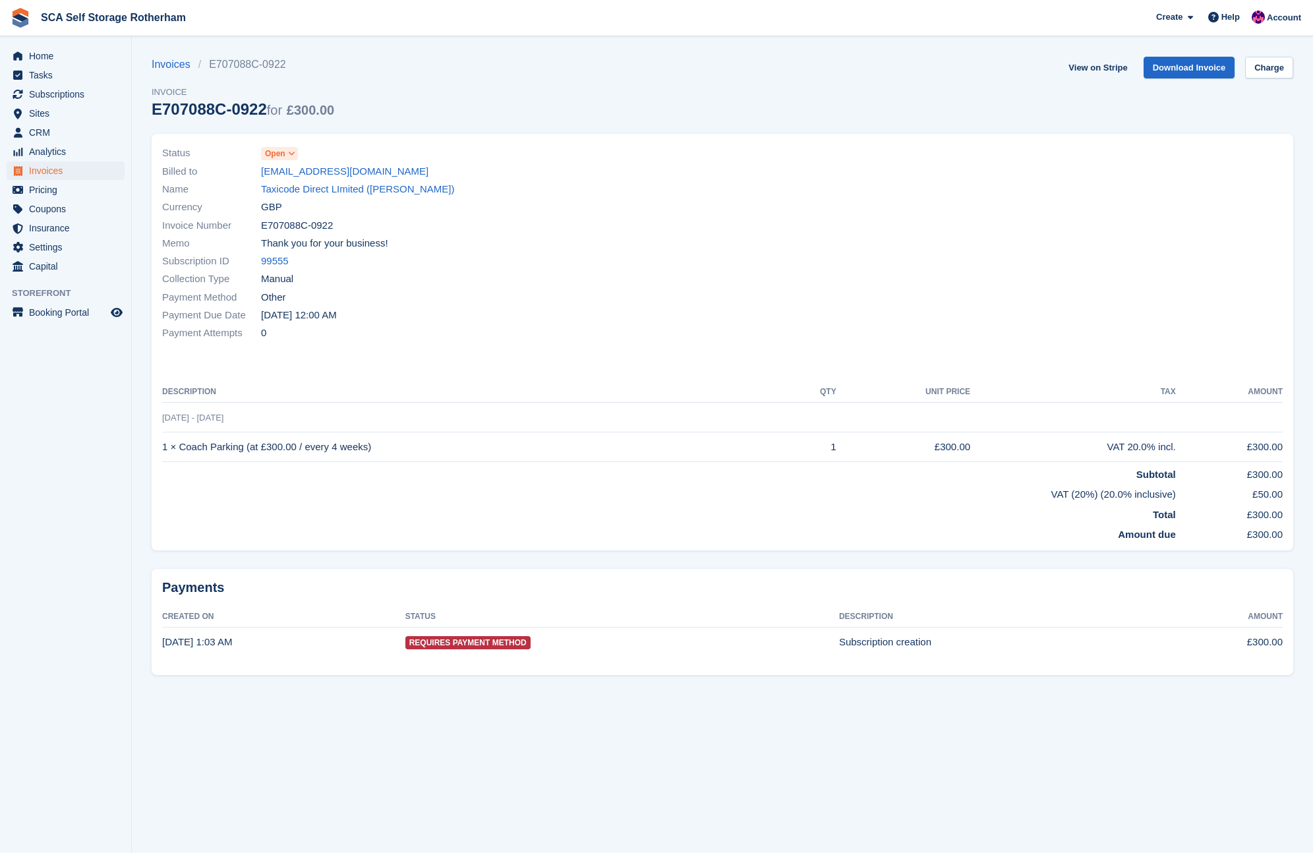
drag, startPoint x: 309, startPoint y: 186, endPoint x: 495, endPoint y: 224, distance: 190.2
click at [309, 186] on link "Taxicode Direct LImited ([PERSON_NAME])" at bounding box center [357, 189] width 193 height 15
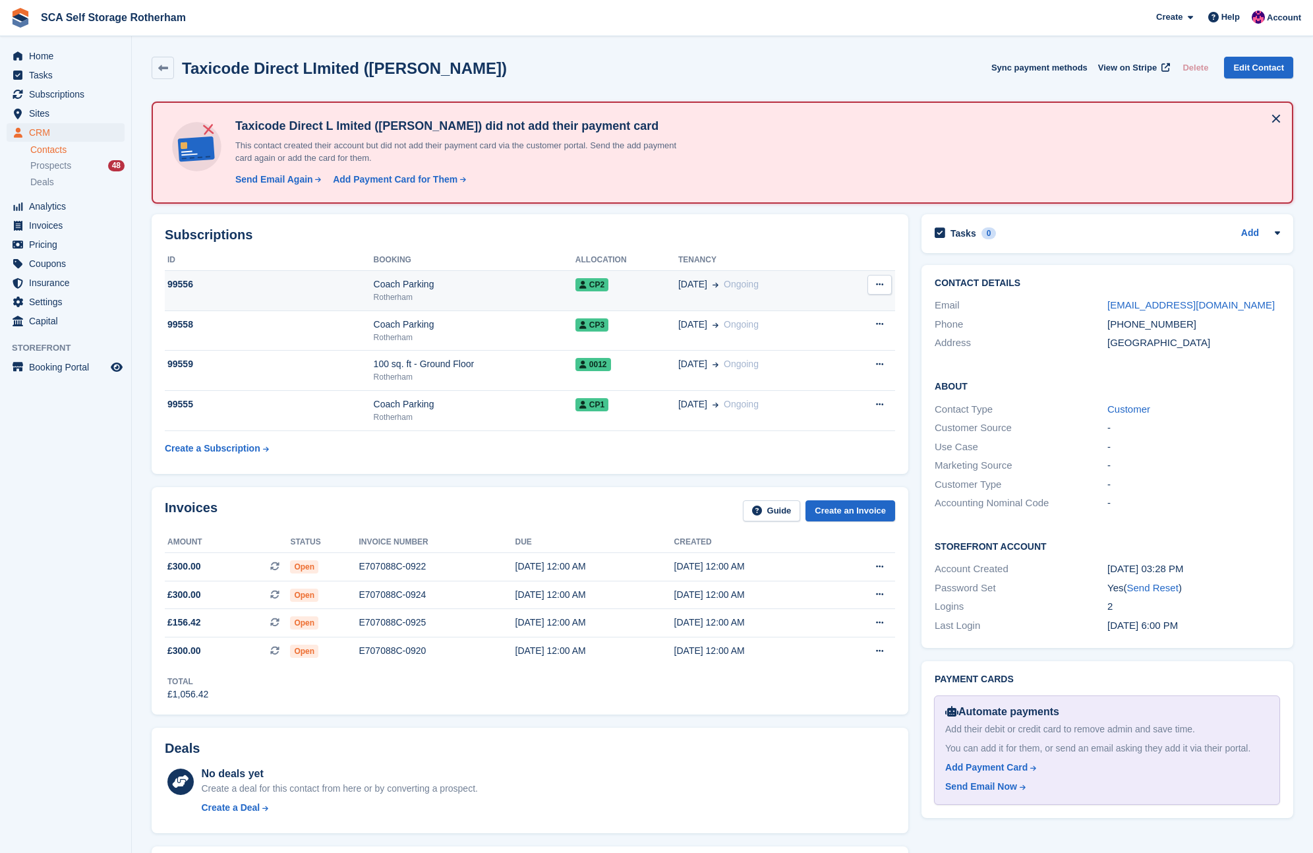
scroll to position [6, 0]
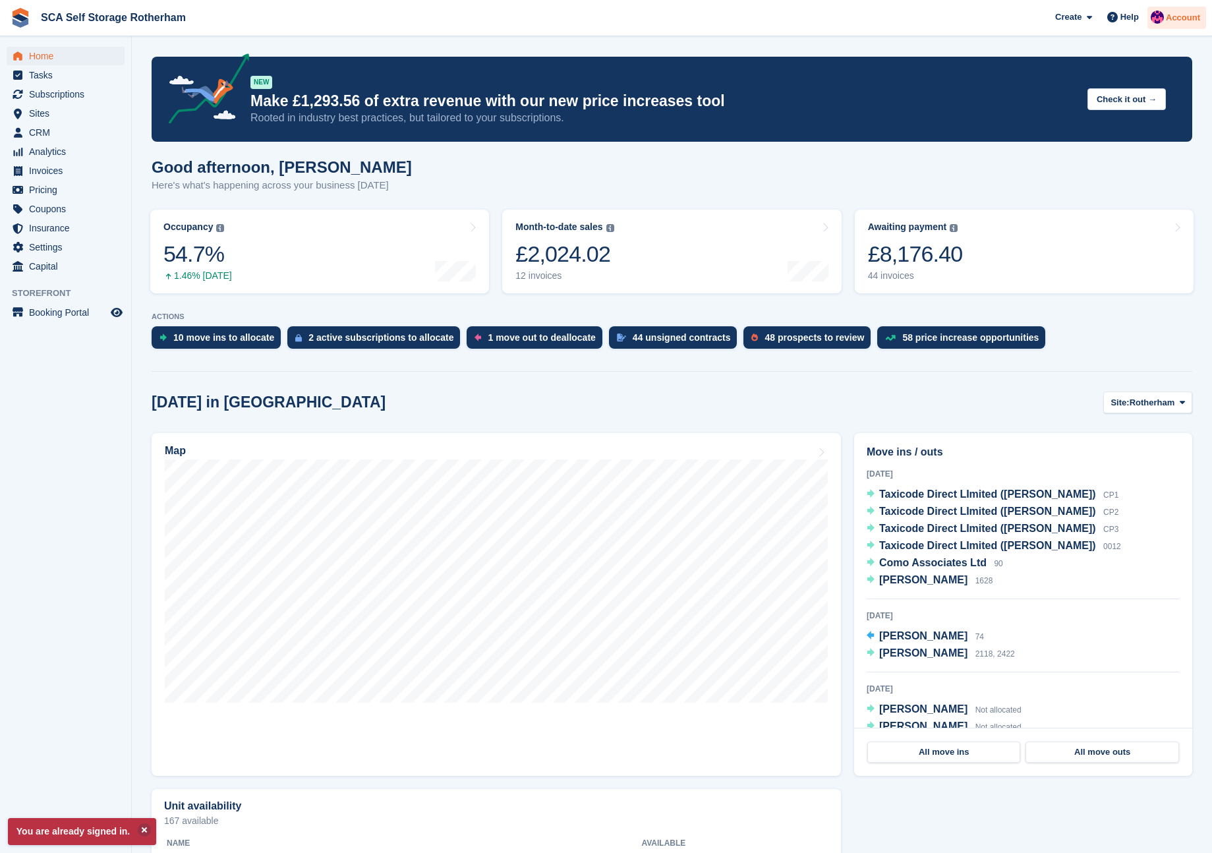
drag, startPoint x: 1185, startPoint y: 22, endPoint x: 1156, endPoint y: 109, distance: 91.7
click at [1185, 22] on span "Account" at bounding box center [1183, 17] width 34 height 13
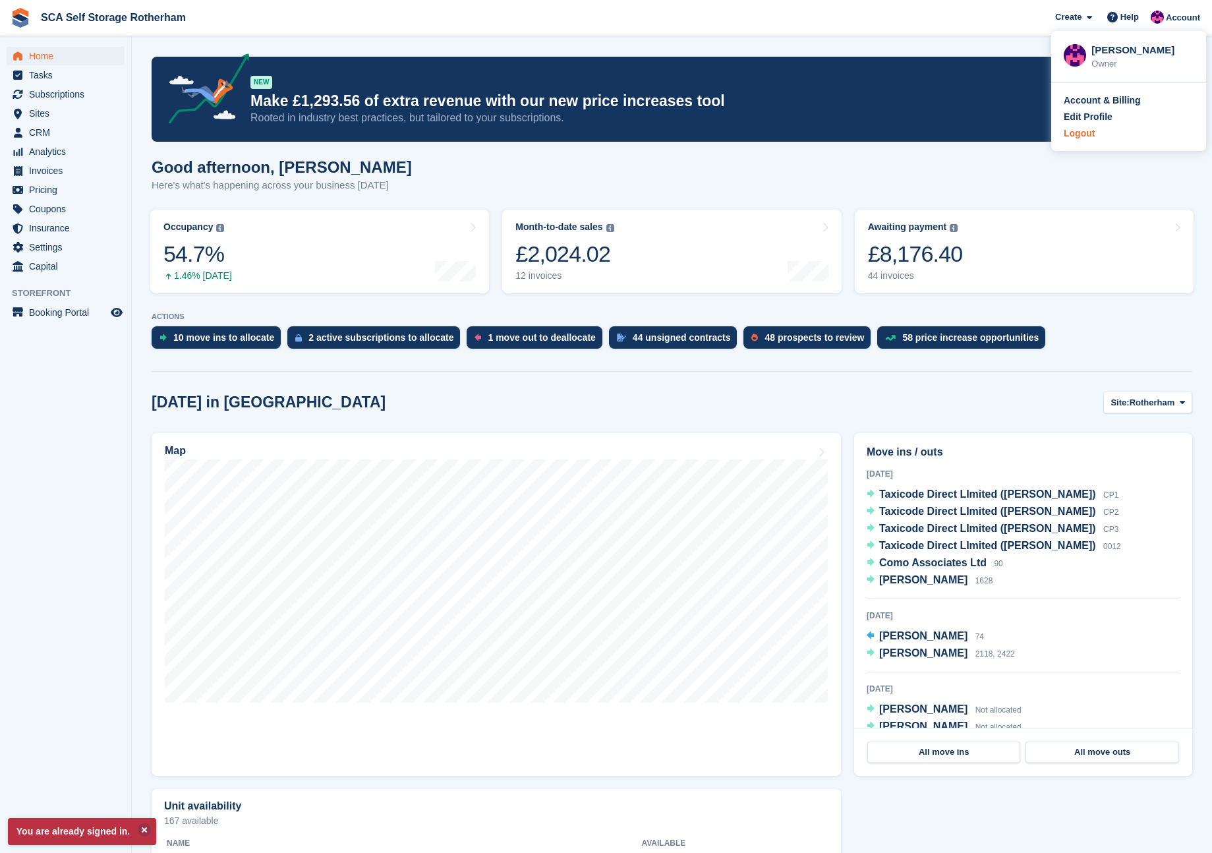
click at [1092, 134] on div "Logout" at bounding box center [1078, 134] width 31 height 14
